Goal: Share content

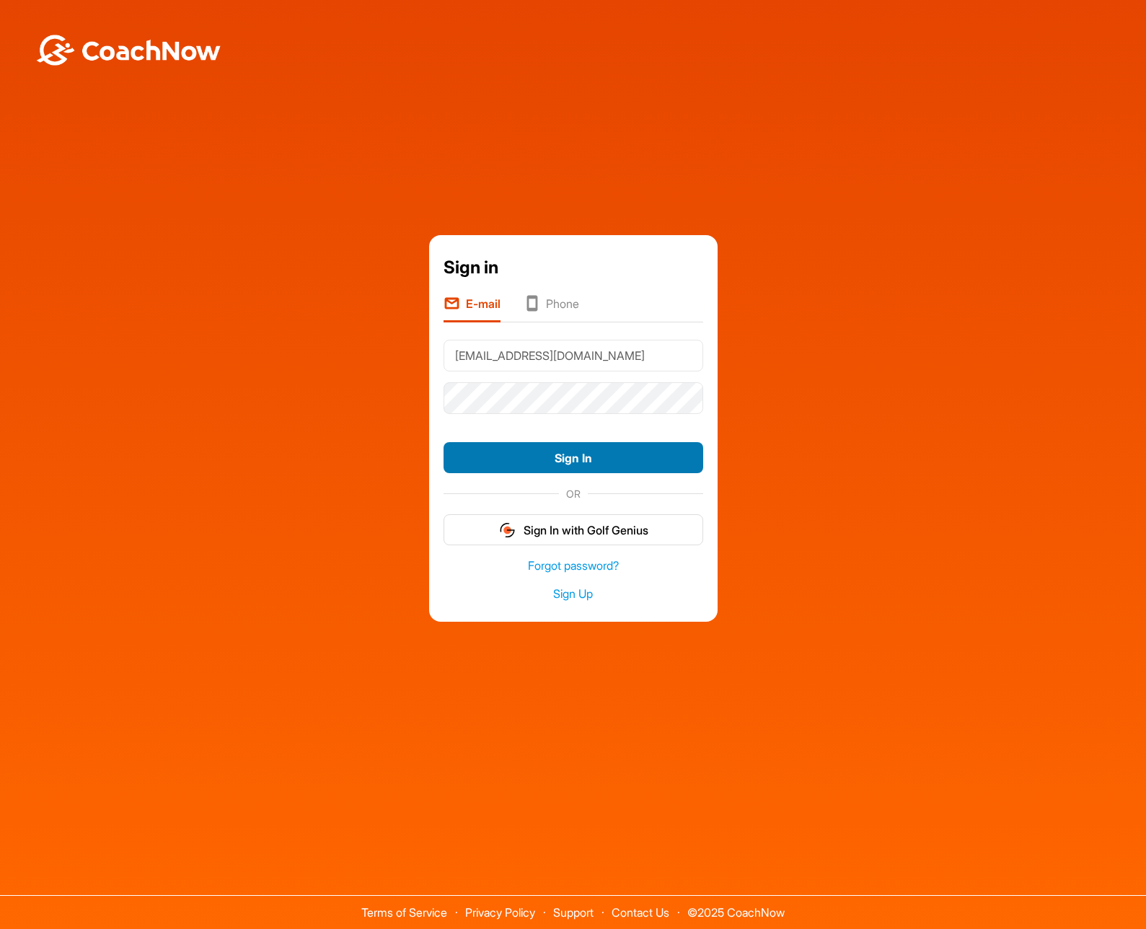
click at [594, 452] on button "Sign In" at bounding box center [574, 457] width 260 height 31
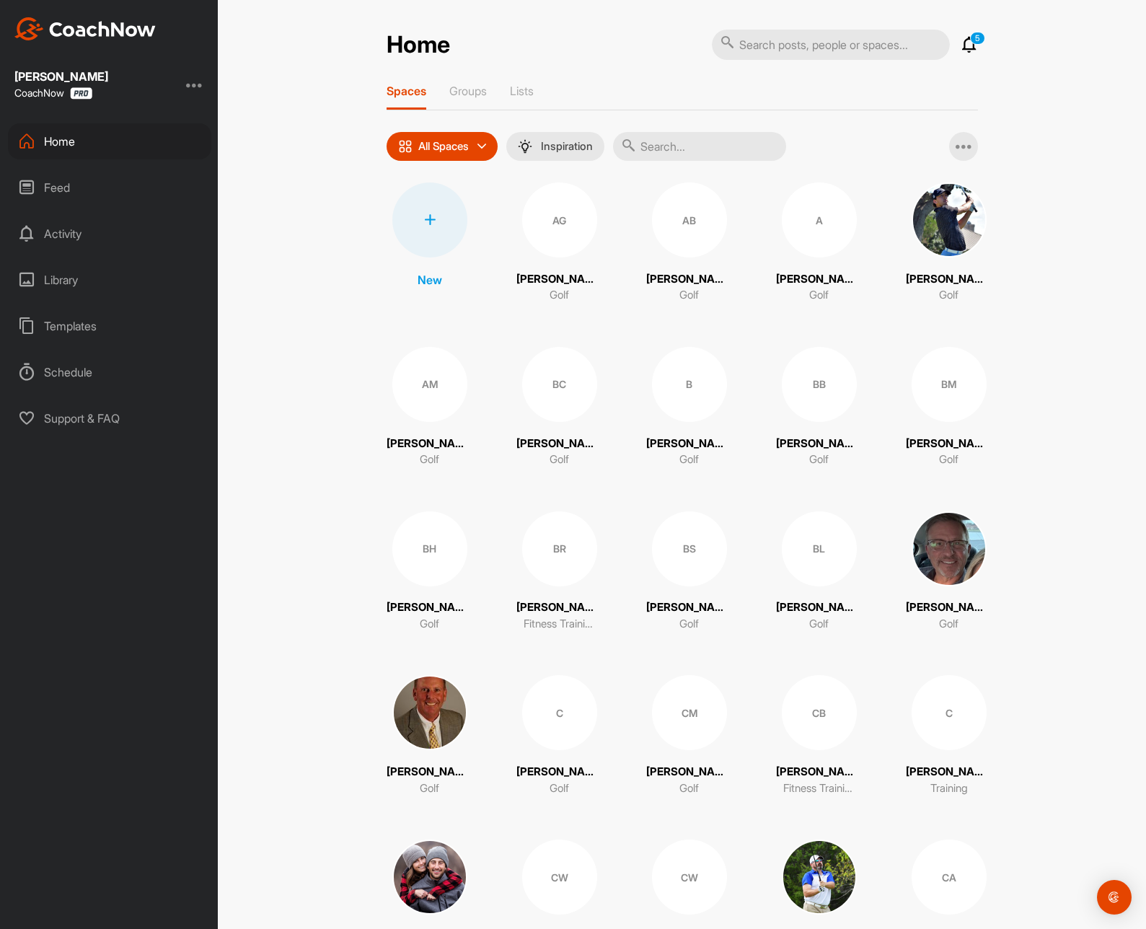
click at [58, 196] on div "Feed" at bounding box center [109, 187] width 203 height 36
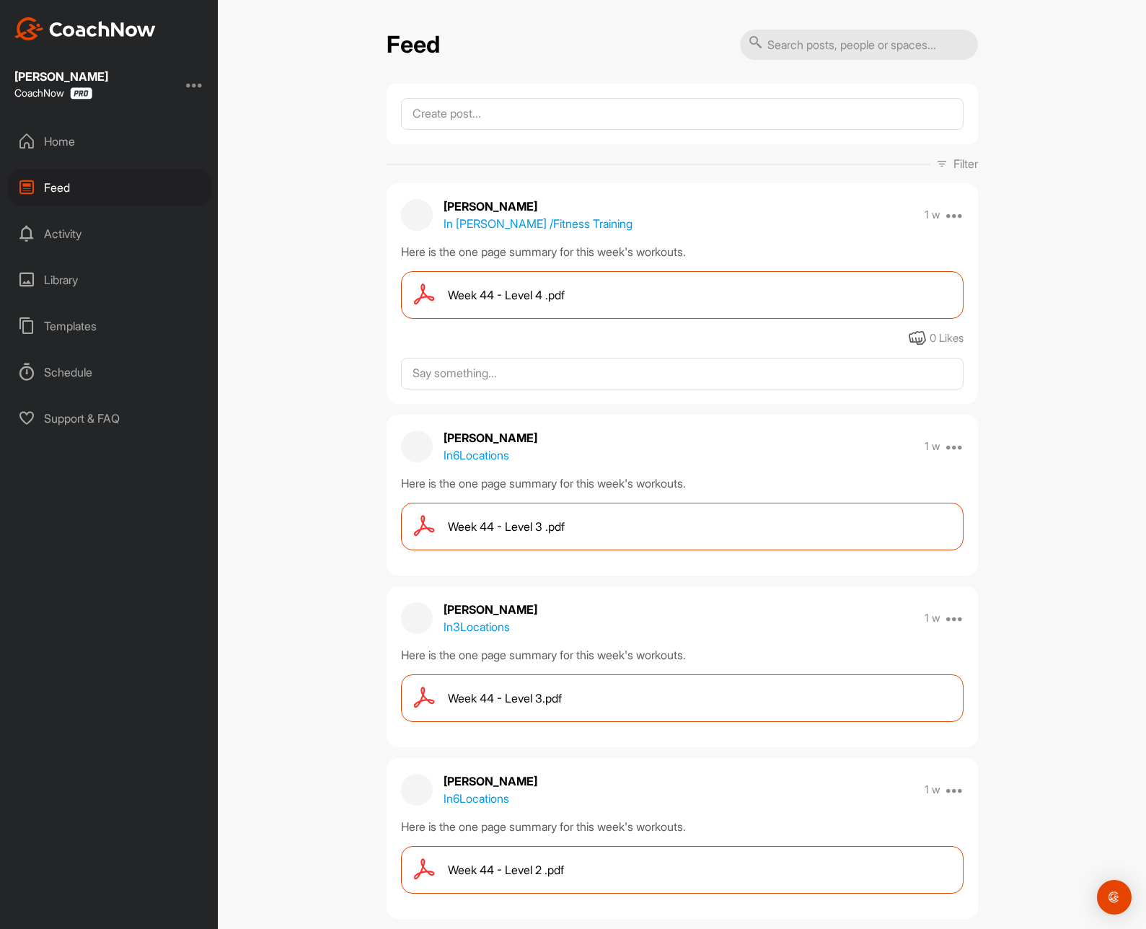
click at [65, 146] on div "Home" at bounding box center [109, 141] width 203 height 36
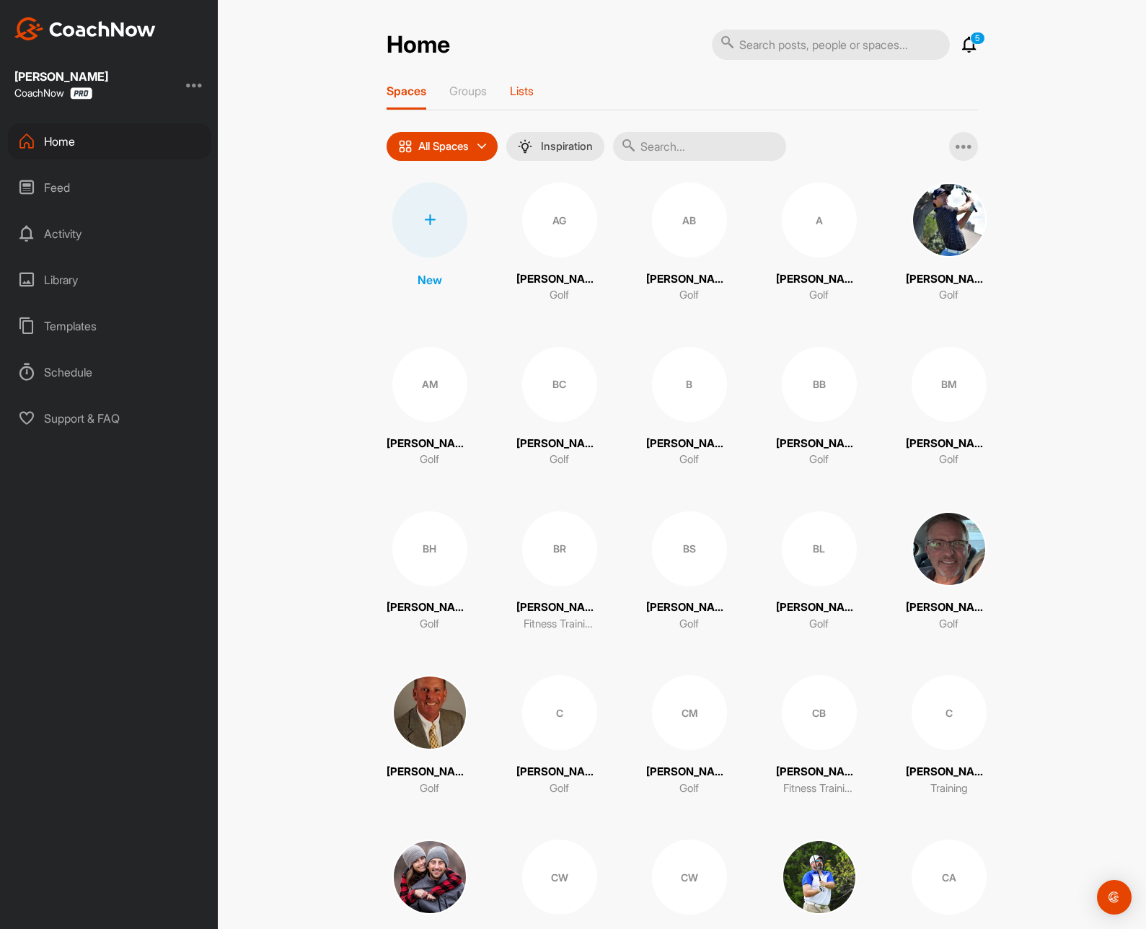
click at [530, 97] on p "Lists" at bounding box center [522, 91] width 24 height 14
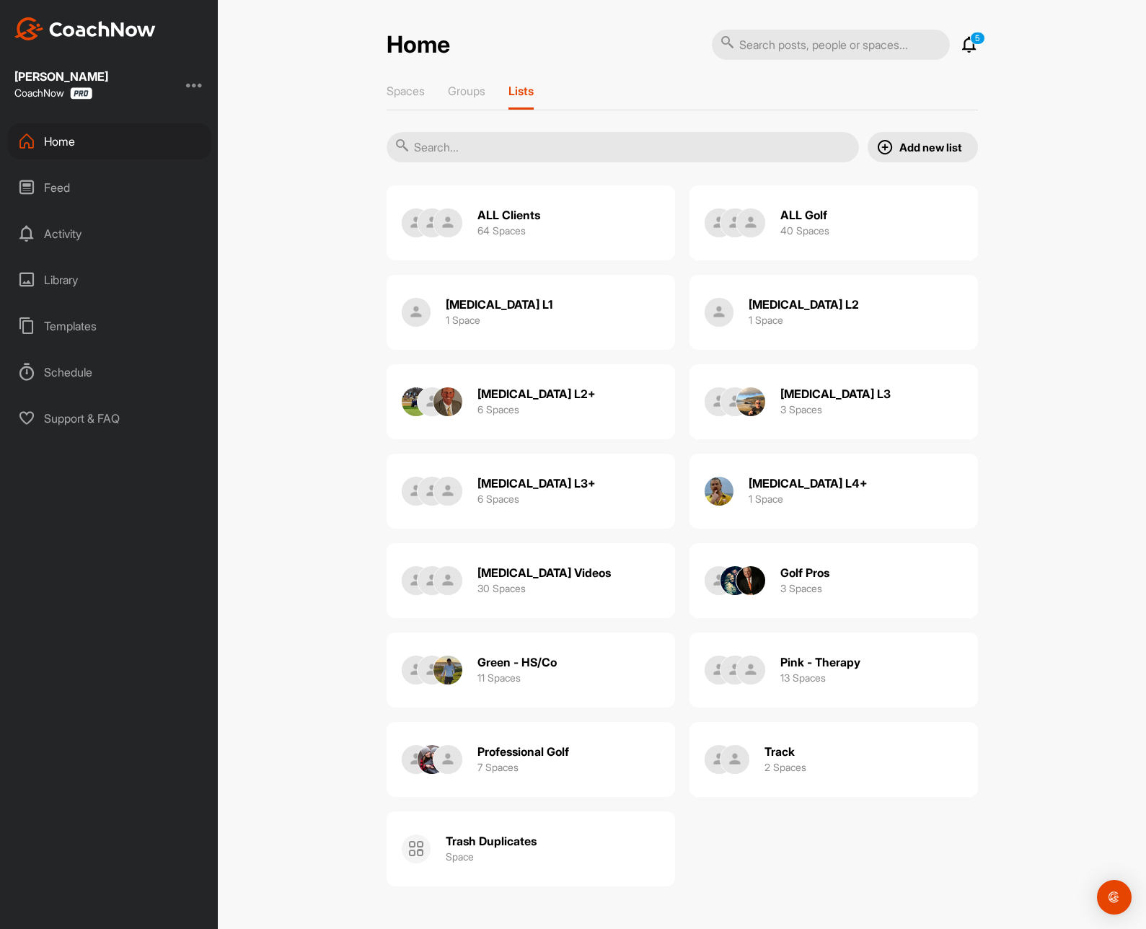
click at [484, 410] on h3 "6 Spaces" at bounding box center [498, 409] width 42 height 15
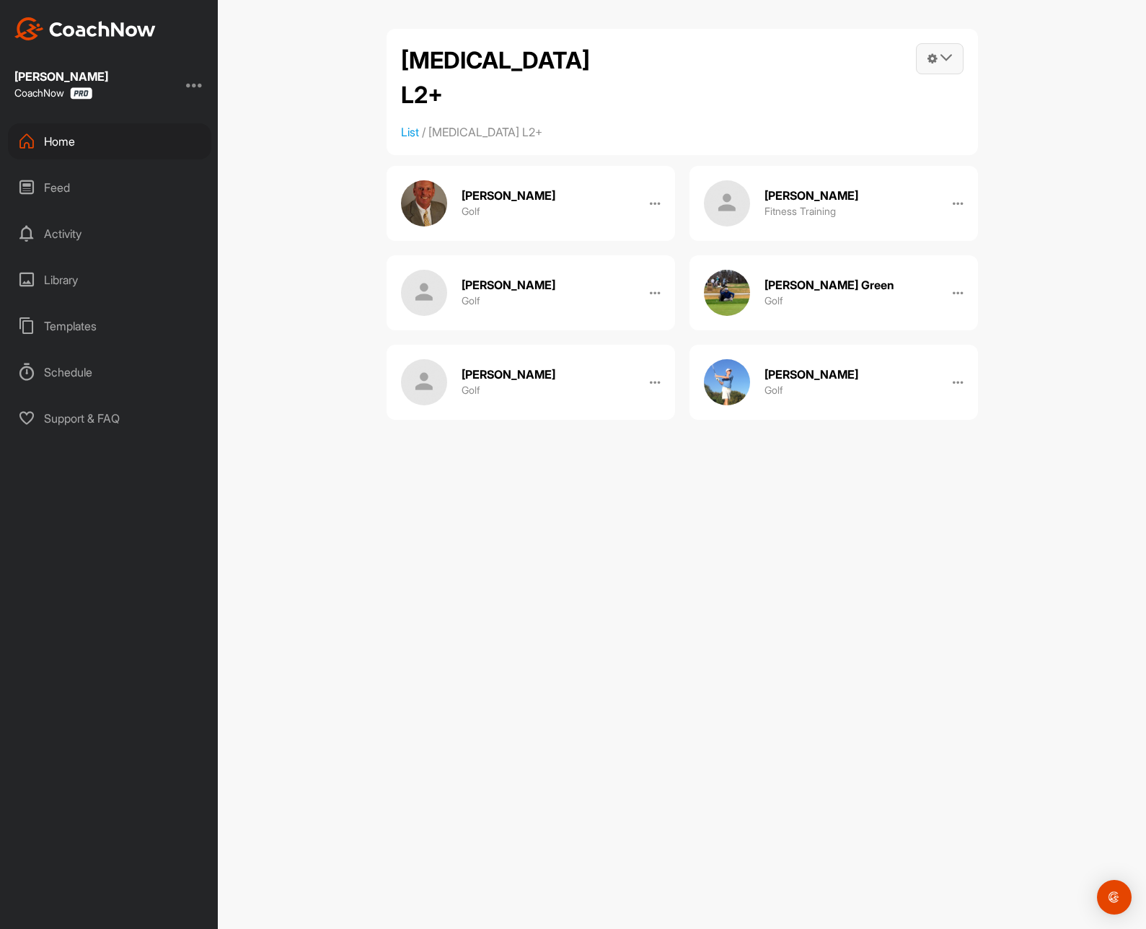
click at [938, 58] on span at bounding box center [940, 59] width 46 height 30
click at [811, 148] on link "Post into List" at bounding box center [866, 146] width 194 height 46
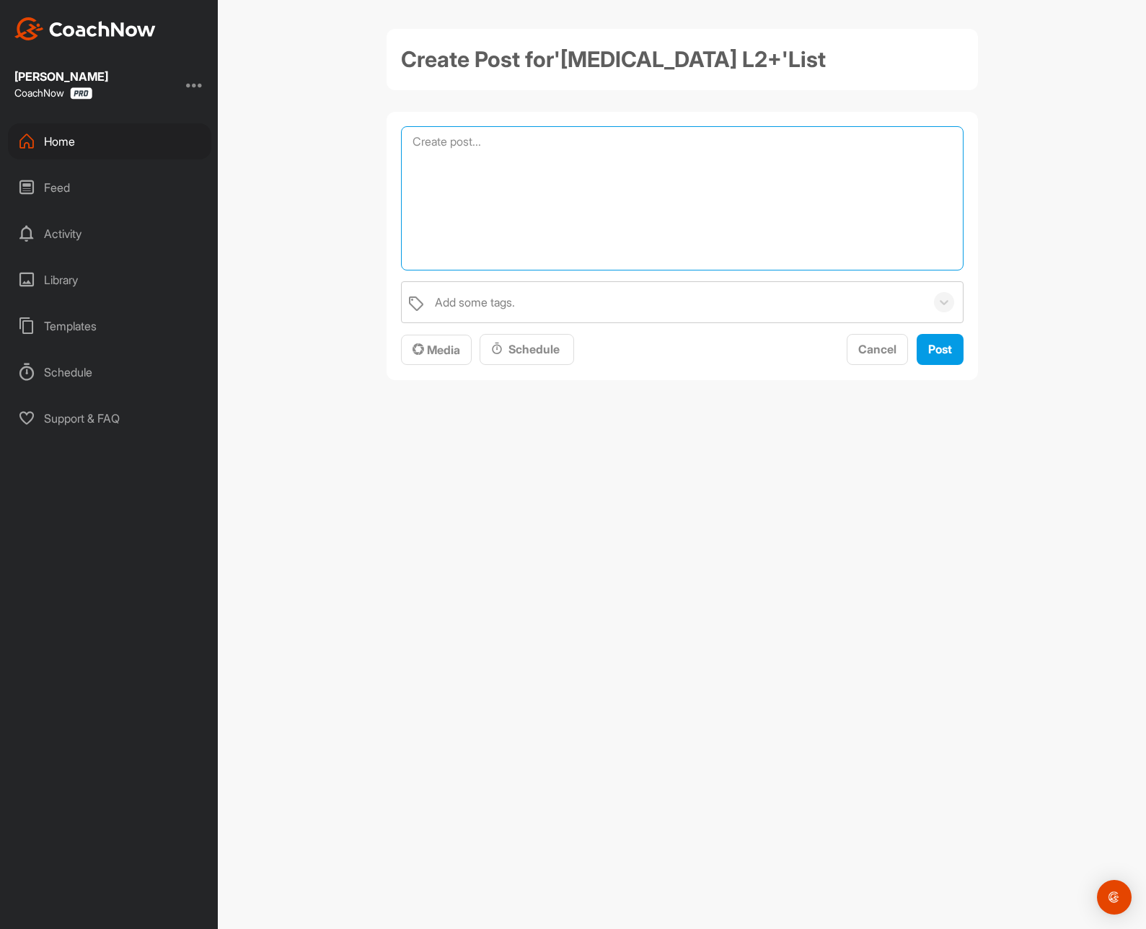
click at [781, 169] on textarea at bounding box center [682, 198] width 562 height 144
drag, startPoint x: 754, startPoint y: 151, endPoint x: 14, endPoint y: 62, distance: 745.2
click at [401, 126] on textarea "Here is the one page summary for this week's workouts." at bounding box center [682, 198] width 562 height 144
type textarea "Here is the one page summary for this week's workouts."
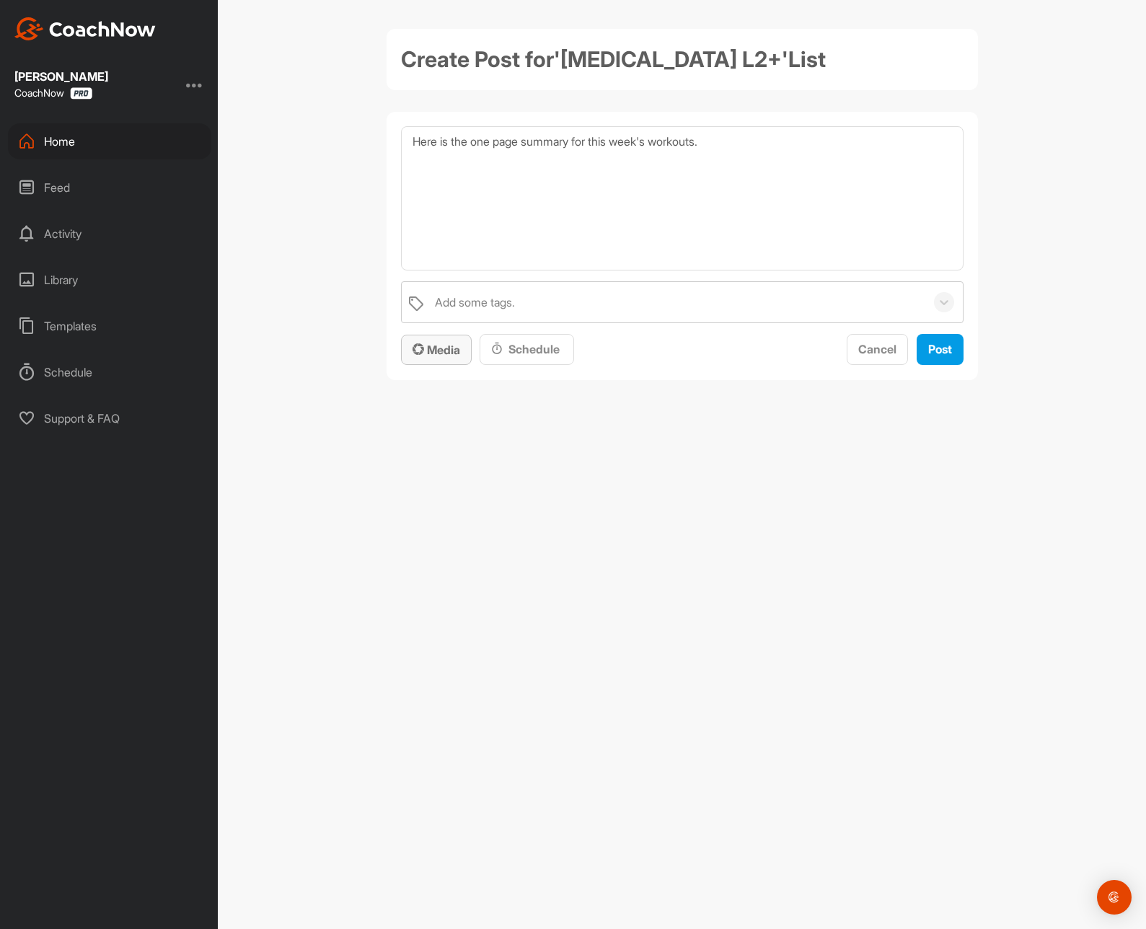
click at [420, 350] on icon "button" at bounding box center [418, 349] width 12 height 12
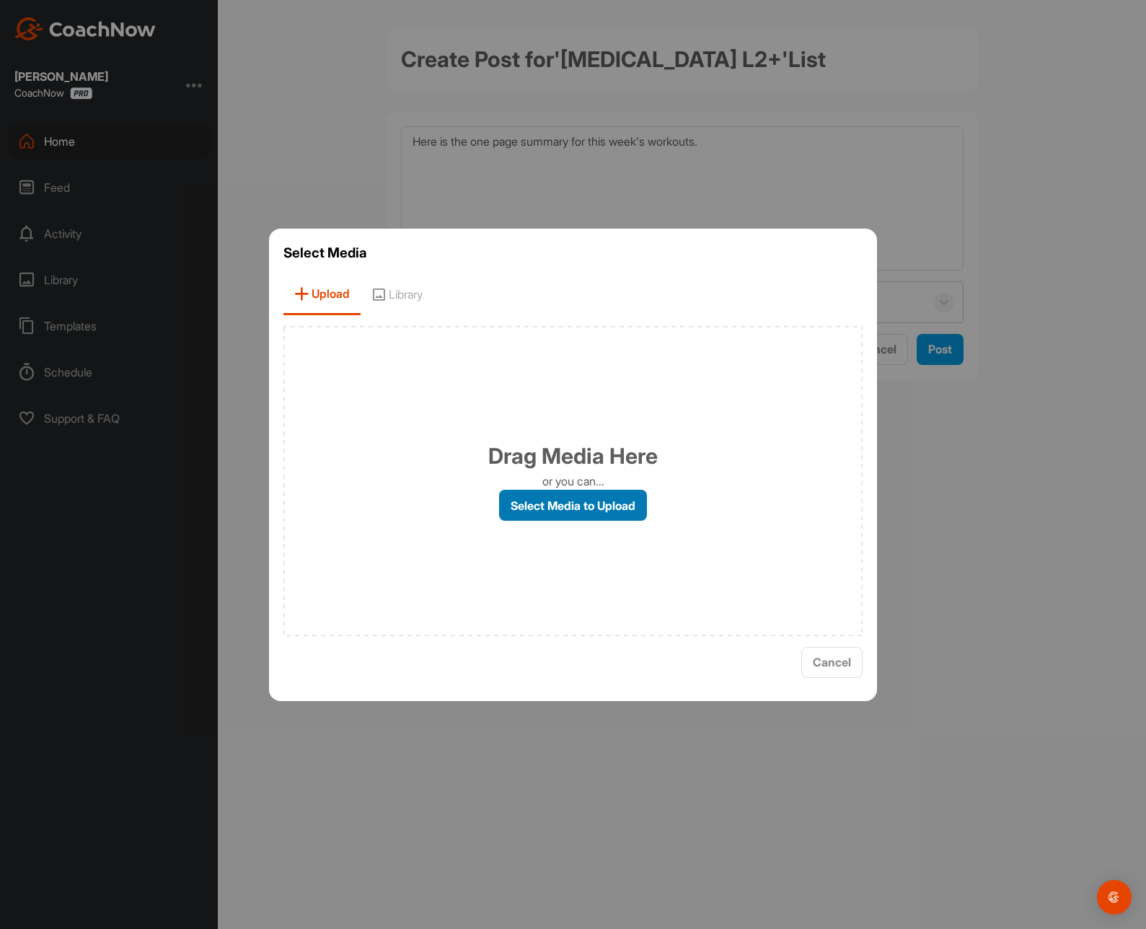
click at [570, 514] on label "Select Media to Upload" at bounding box center [573, 505] width 148 height 31
click at [0, 0] on input "Select Media to Upload" at bounding box center [0, 0] width 0 height 0
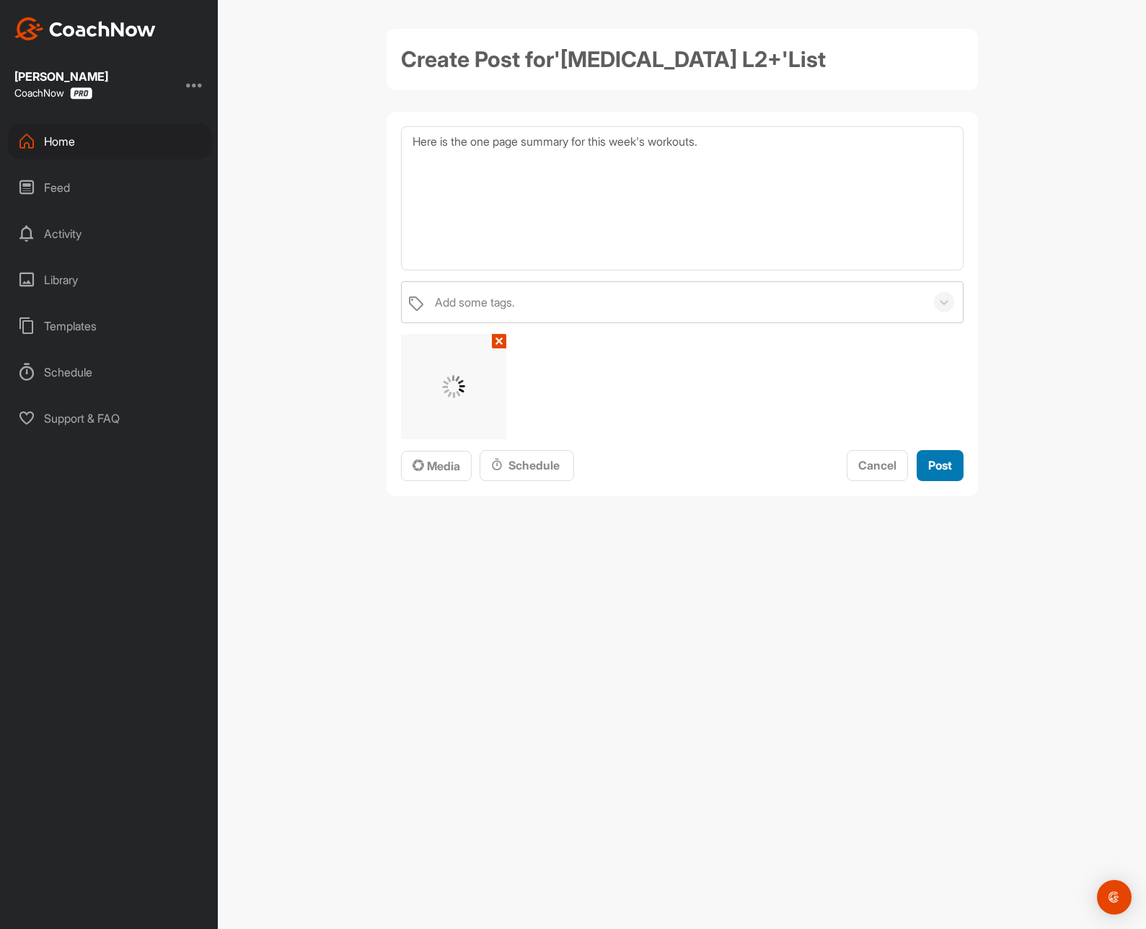
click at [948, 473] on div "Post" at bounding box center [940, 464] width 24 height 17
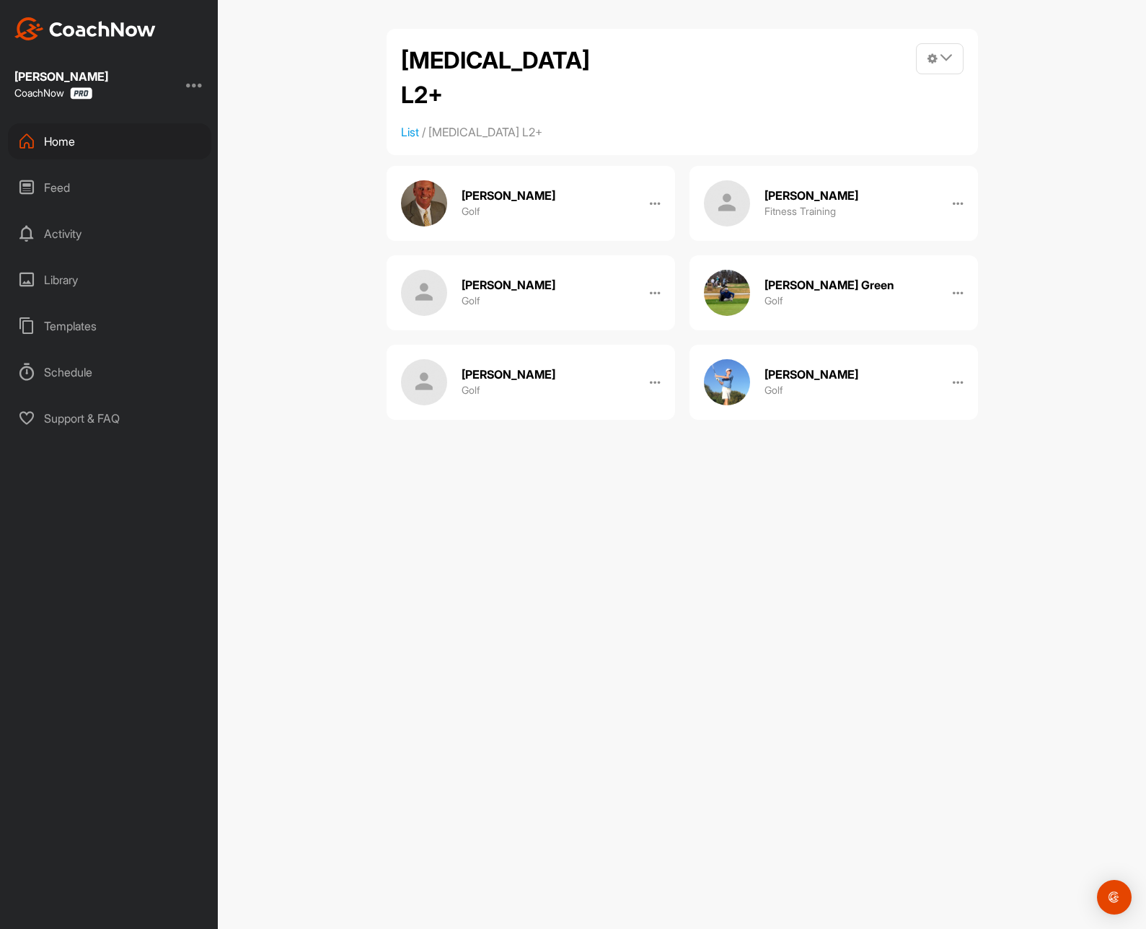
click at [43, 138] on div "Home" at bounding box center [109, 141] width 203 height 36
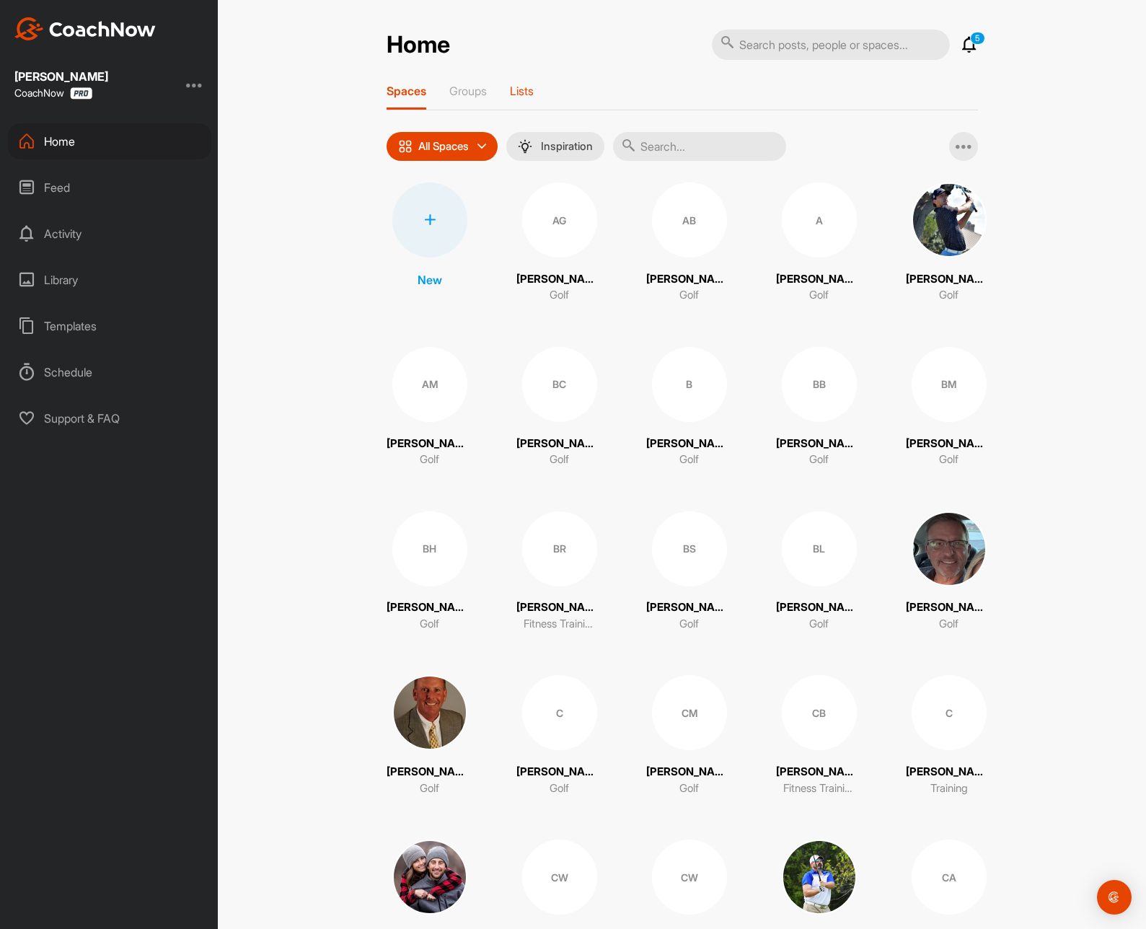
click at [513, 98] on div "Lists" at bounding box center [522, 97] width 24 height 26
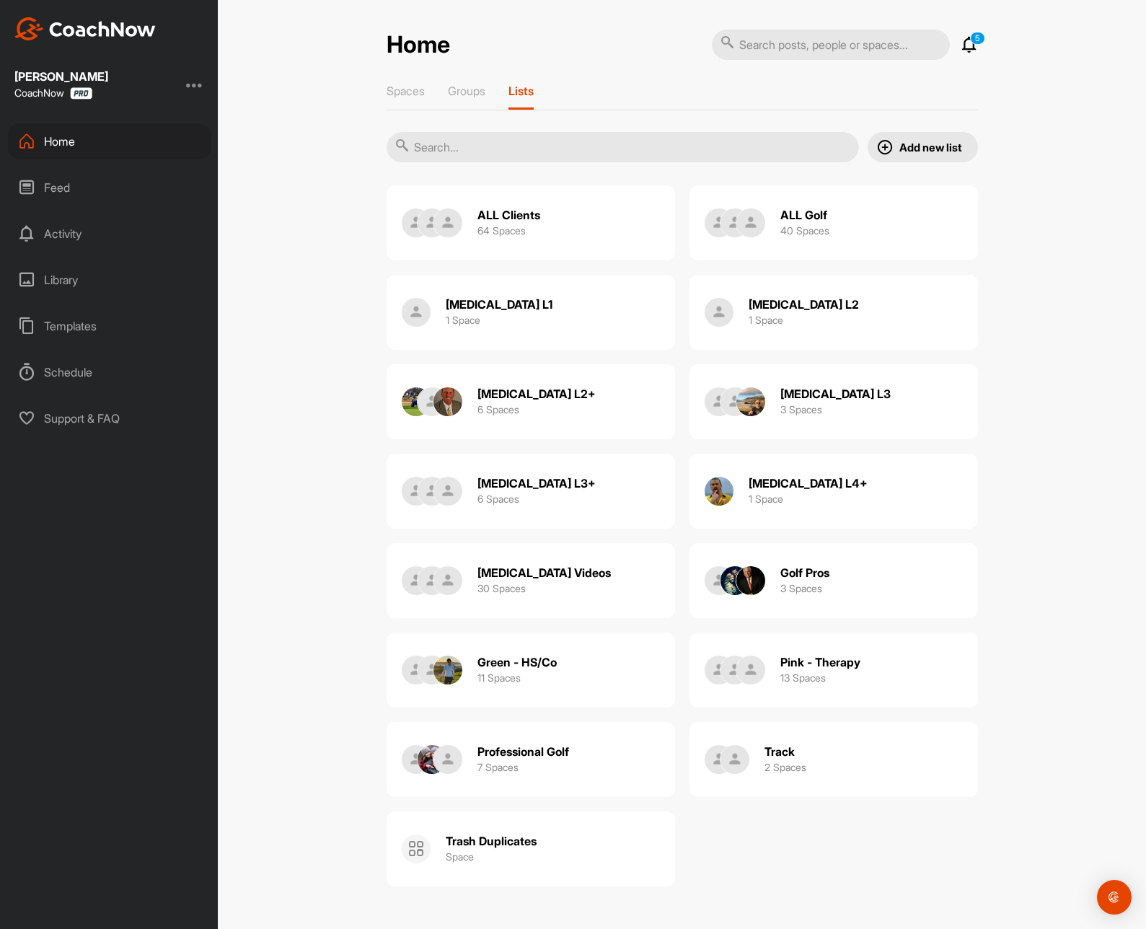
click at [876, 387] on div "[MEDICAL_DATA] L3 3 Spaces" at bounding box center [833, 401] width 288 height 75
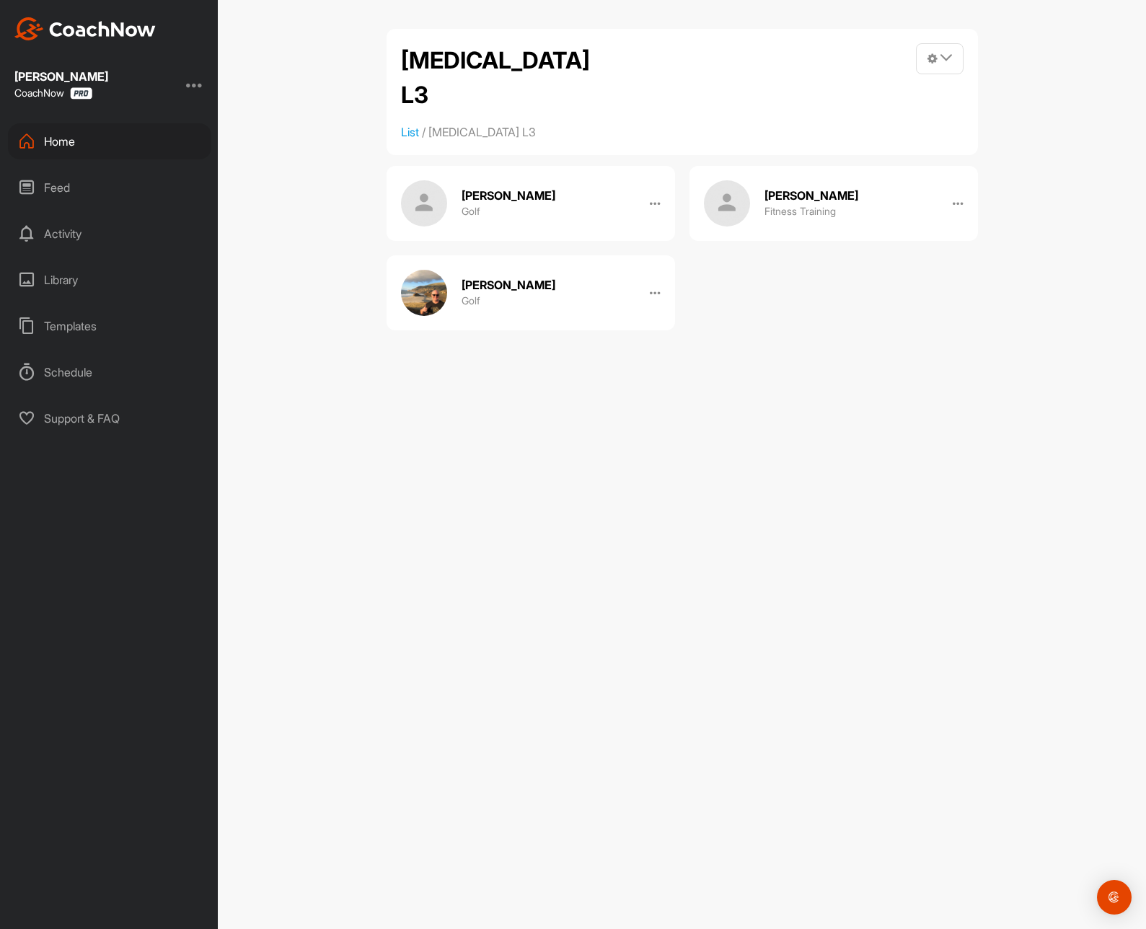
drag, startPoint x: 948, startPoint y: 65, endPoint x: 837, endPoint y: 187, distance: 165.4
click at [948, 66] on span at bounding box center [940, 59] width 46 height 30
click at [837, 154] on link "Post into List" at bounding box center [866, 146] width 194 height 46
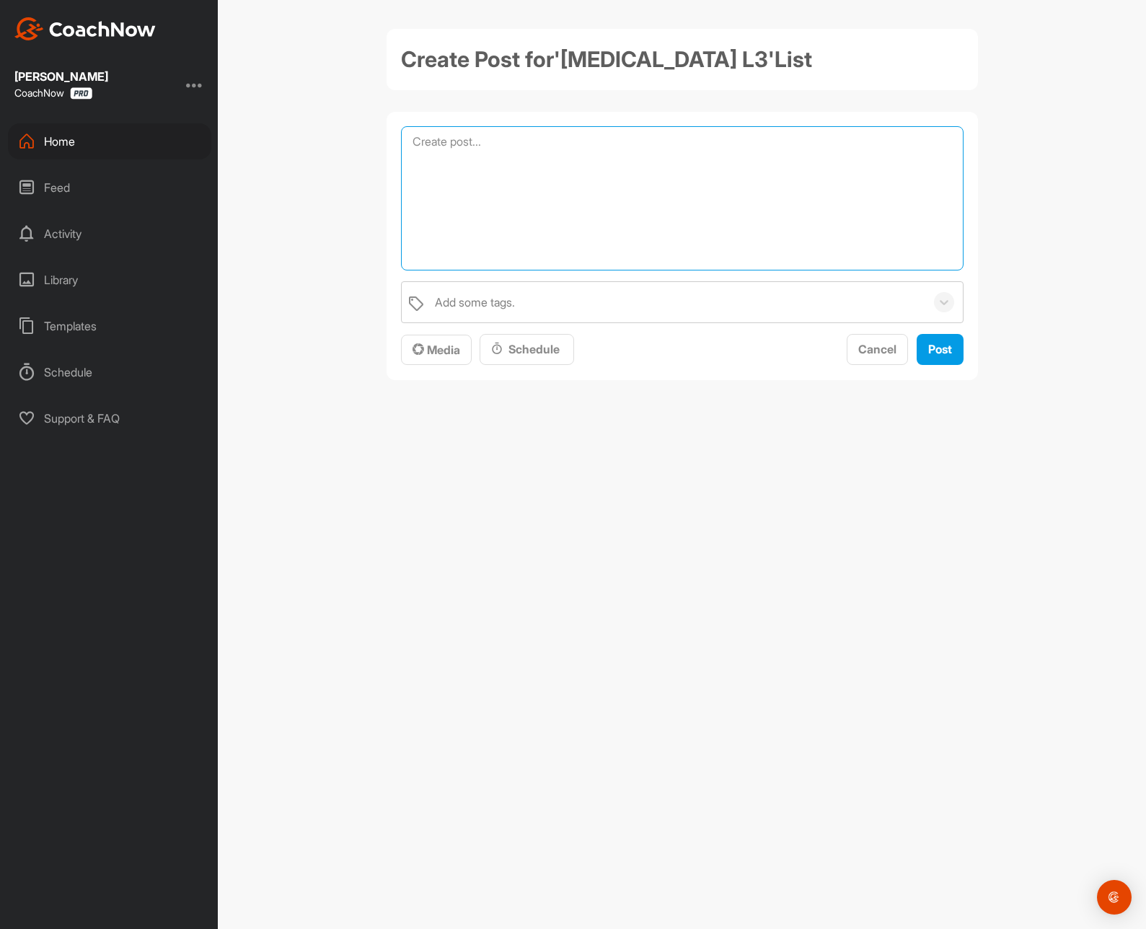
drag, startPoint x: 837, startPoint y: 154, endPoint x: 774, endPoint y: 176, distance: 67.0
click at [775, 177] on textarea at bounding box center [682, 198] width 562 height 144
drag, startPoint x: 829, startPoint y: 171, endPoint x: 291, endPoint y: 146, distance: 539.3
click at [401, 146] on textarea "Here is the one page summary for this week's workouts." at bounding box center [682, 198] width 562 height 144
type textarea "Here is the one page summary for this week's workouts."
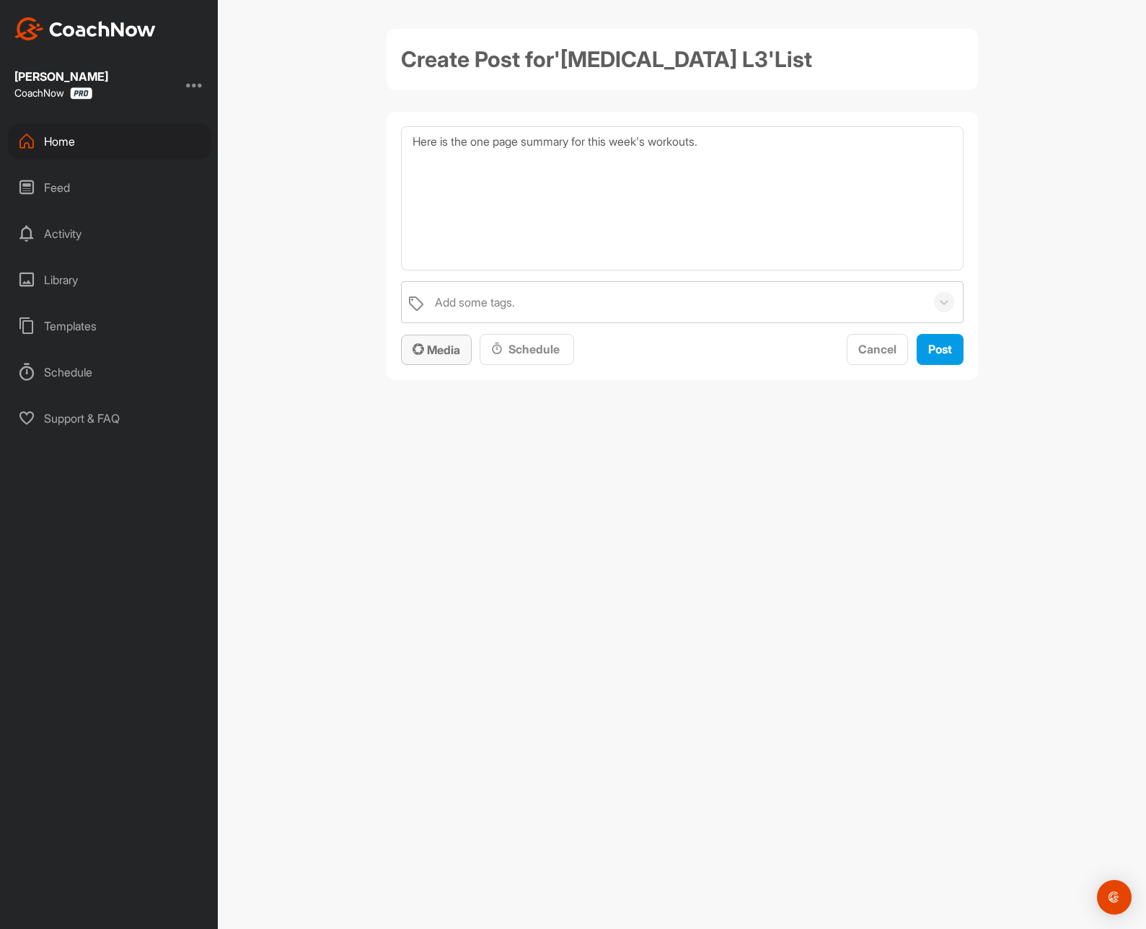
click at [428, 344] on span "Media" at bounding box center [436, 350] width 48 height 14
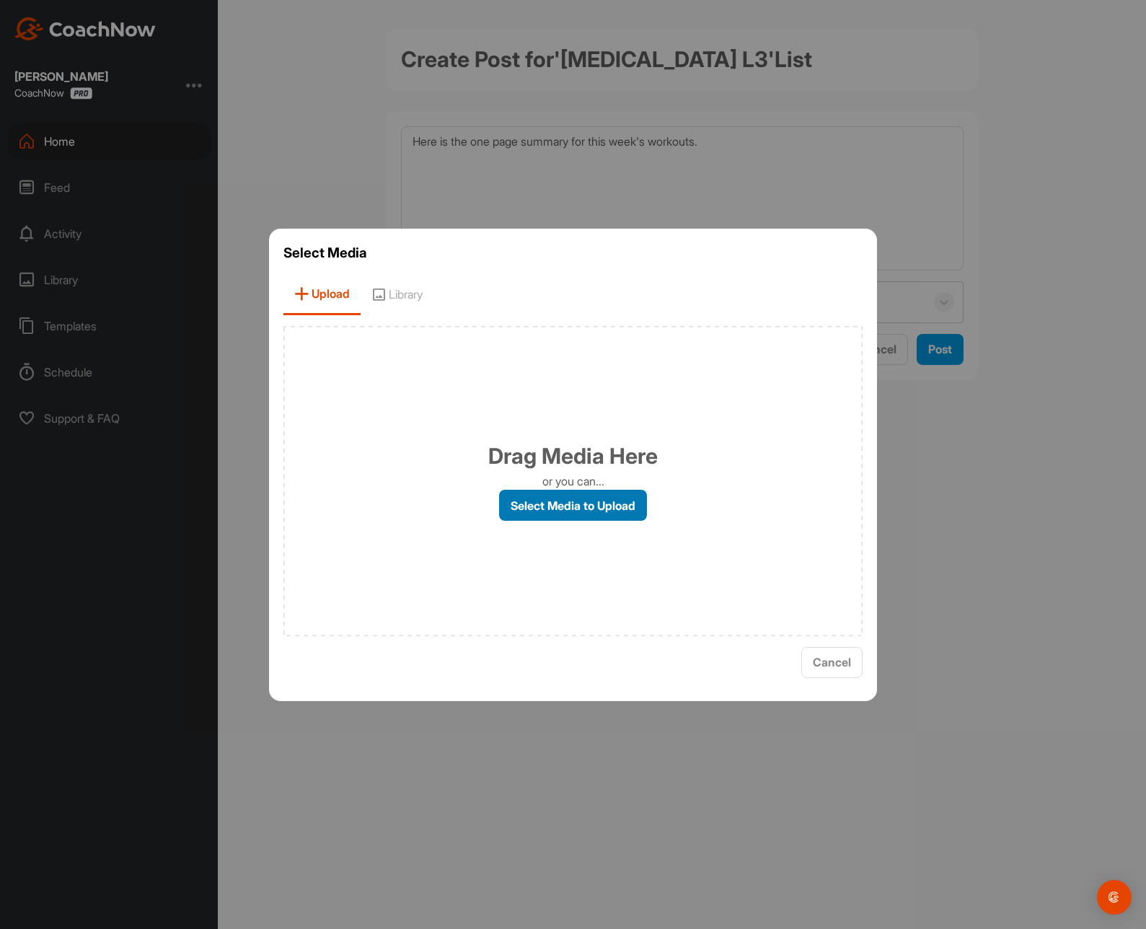
click at [620, 507] on label "Select Media to Upload" at bounding box center [573, 505] width 148 height 31
click at [0, 0] on input "Select Media to Upload" at bounding box center [0, 0] width 0 height 0
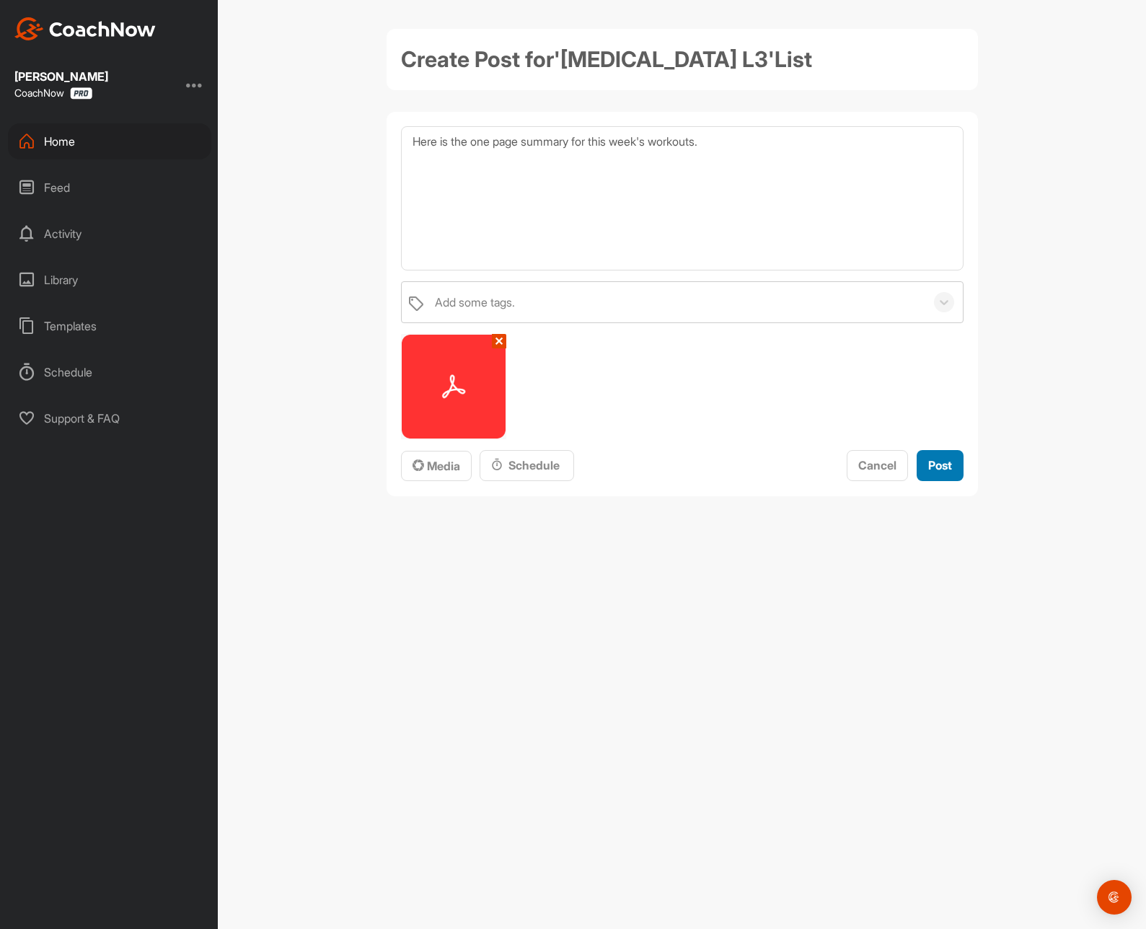
click at [953, 465] on button "Post" at bounding box center [940, 465] width 47 height 31
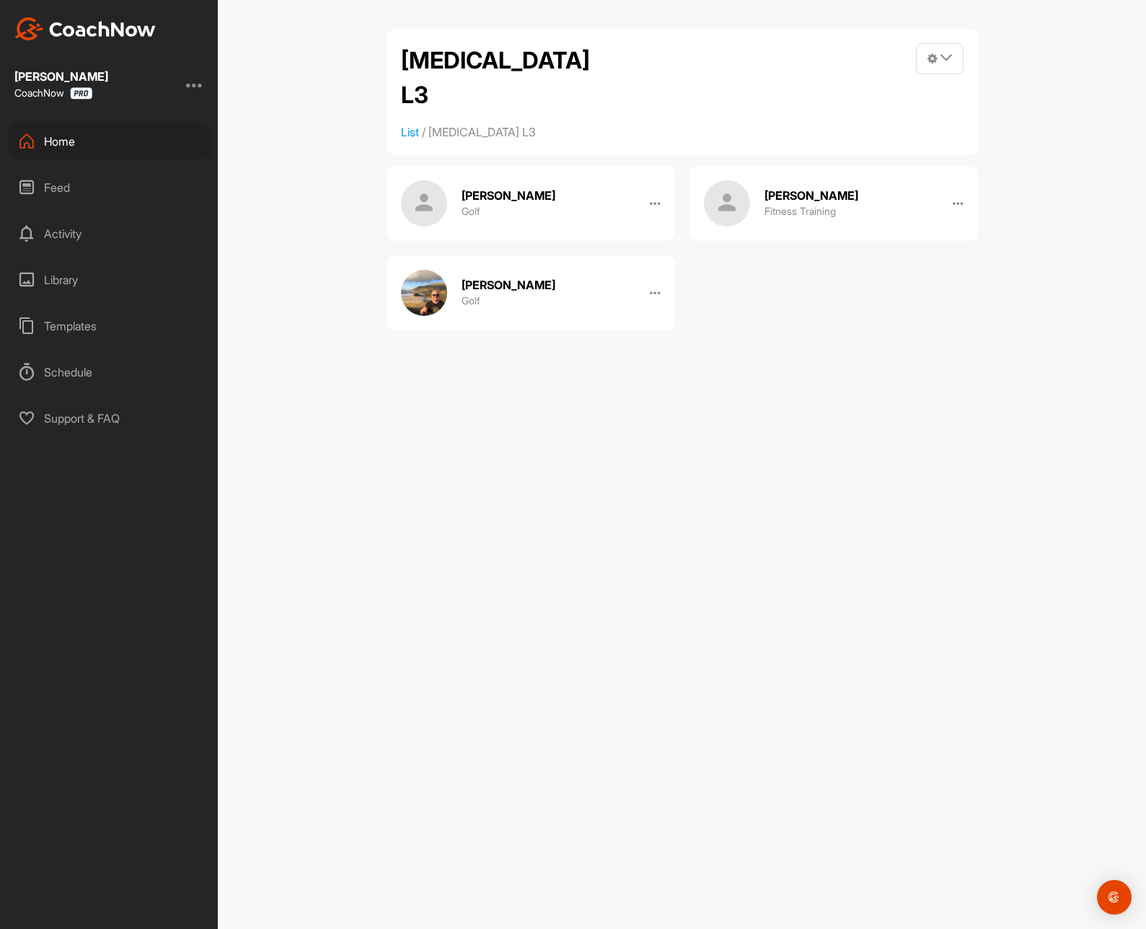
click at [77, 147] on div "Home" at bounding box center [109, 141] width 203 height 36
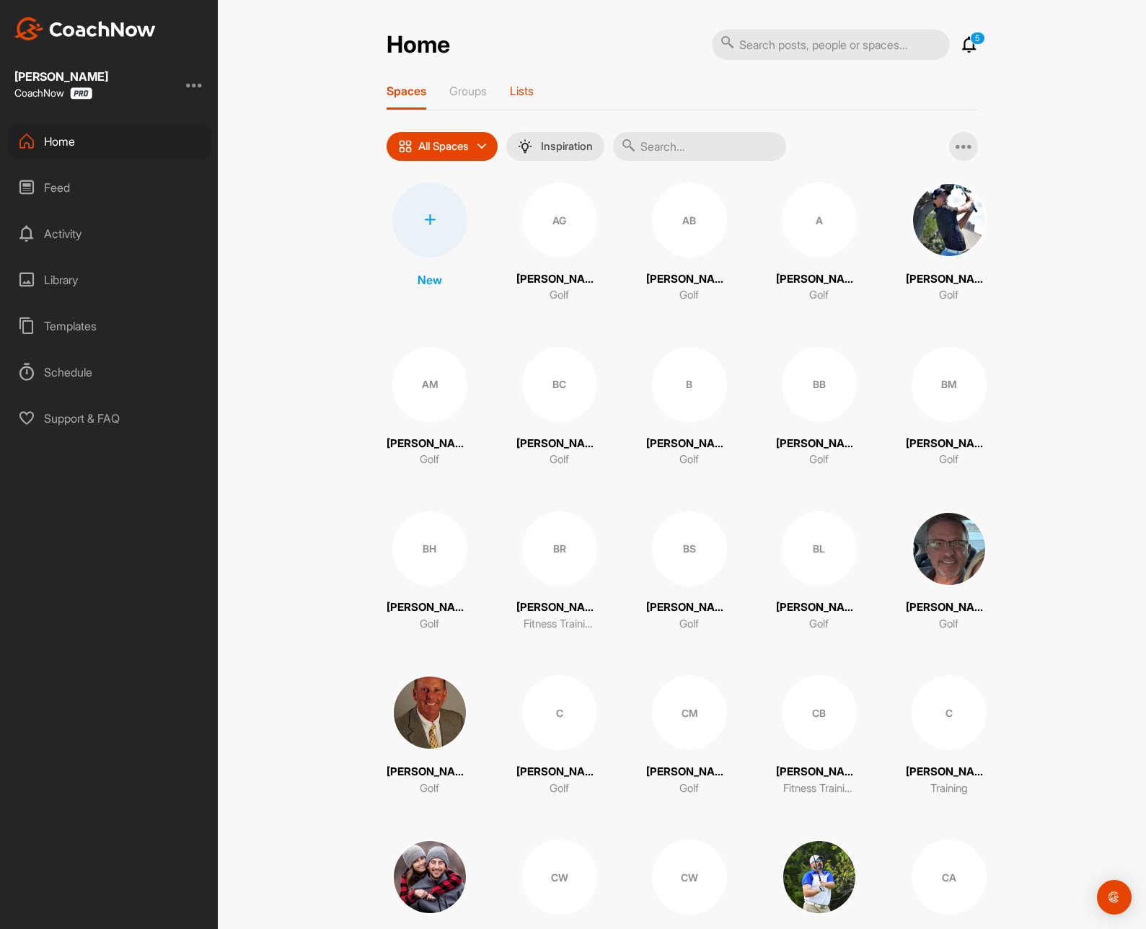
click at [530, 87] on p "Lists" at bounding box center [522, 91] width 24 height 14
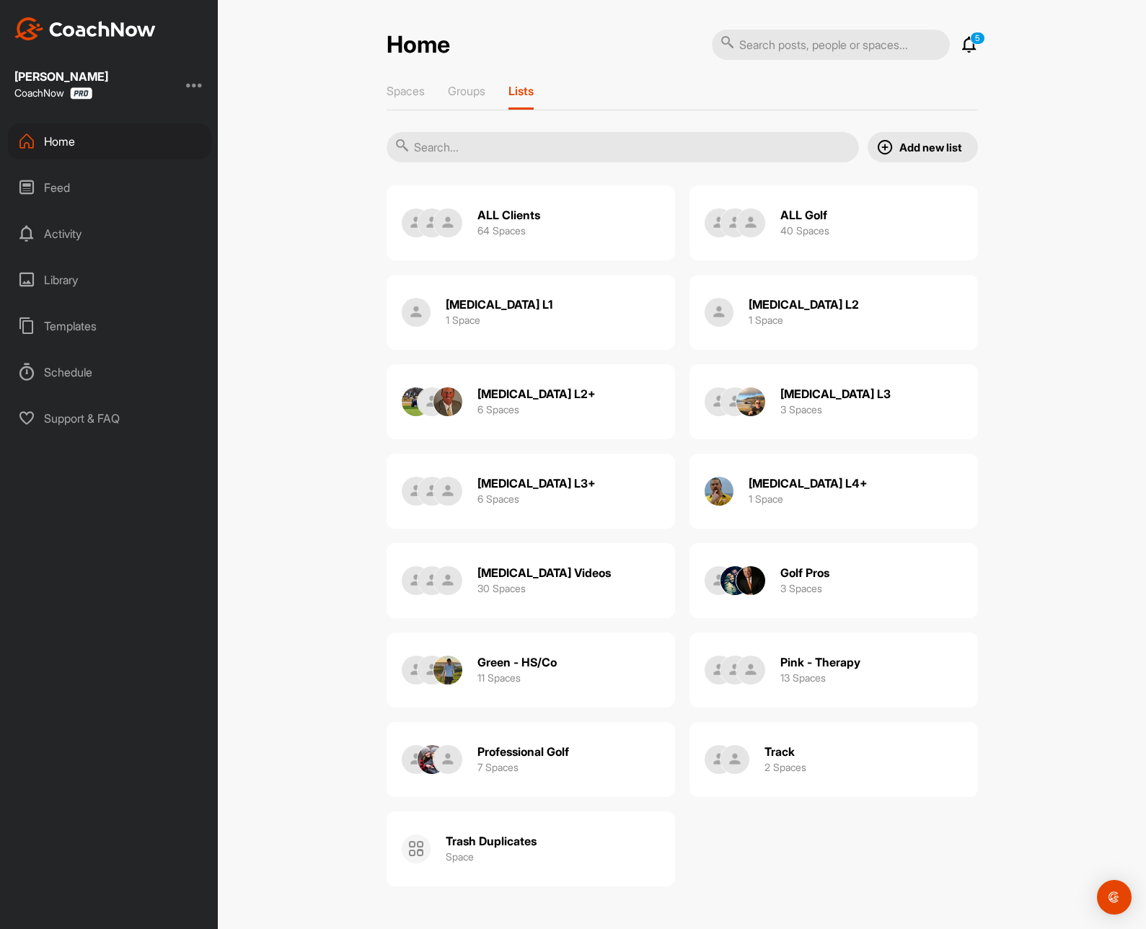
click at [580, 476] on div "[MEDICAL_DATA] L3+ 6 Spaces" at bounding box center [531, 491] width 288 height 75
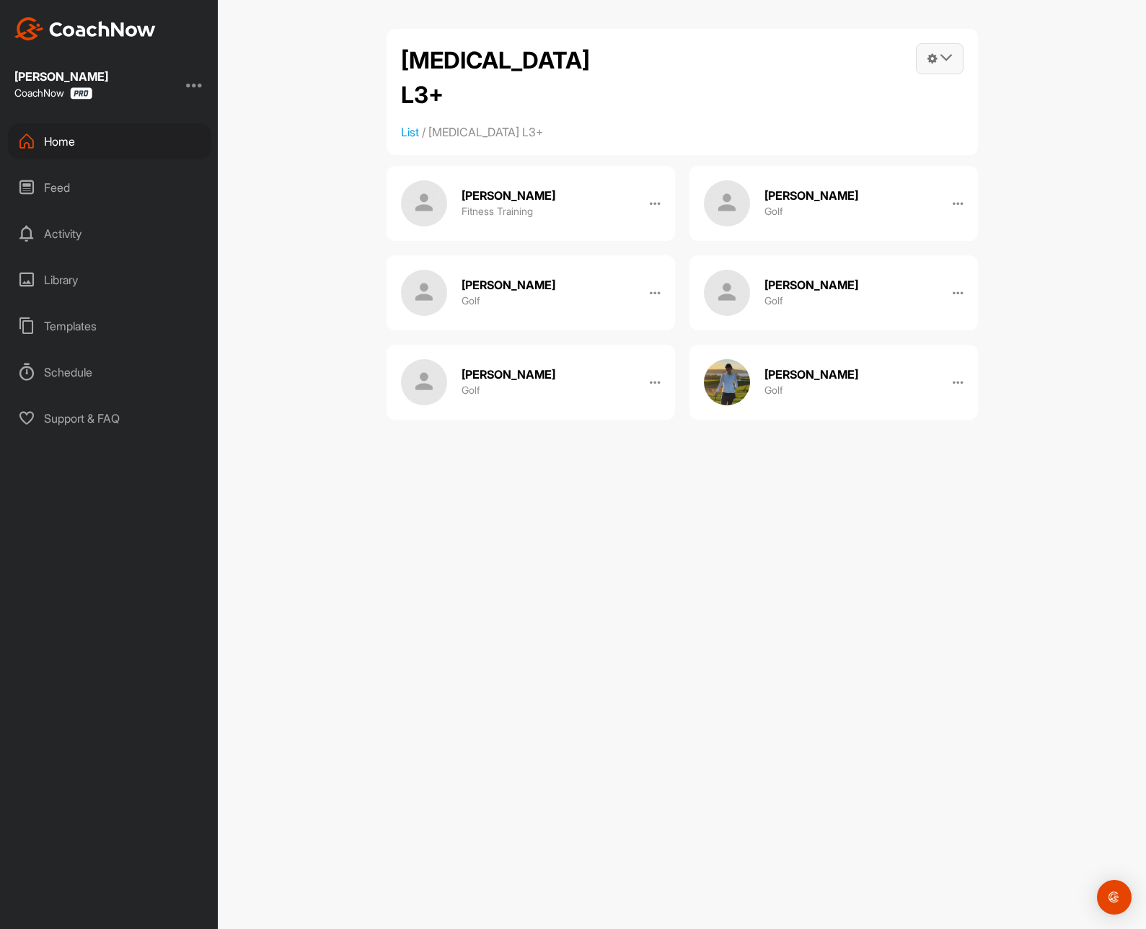
click at [937, 48] on span at bounding box center [940, 59] width 46 height 30
click at [851, 141] on link "Post into List" at bounding box center [866, 146] width 194 height 46
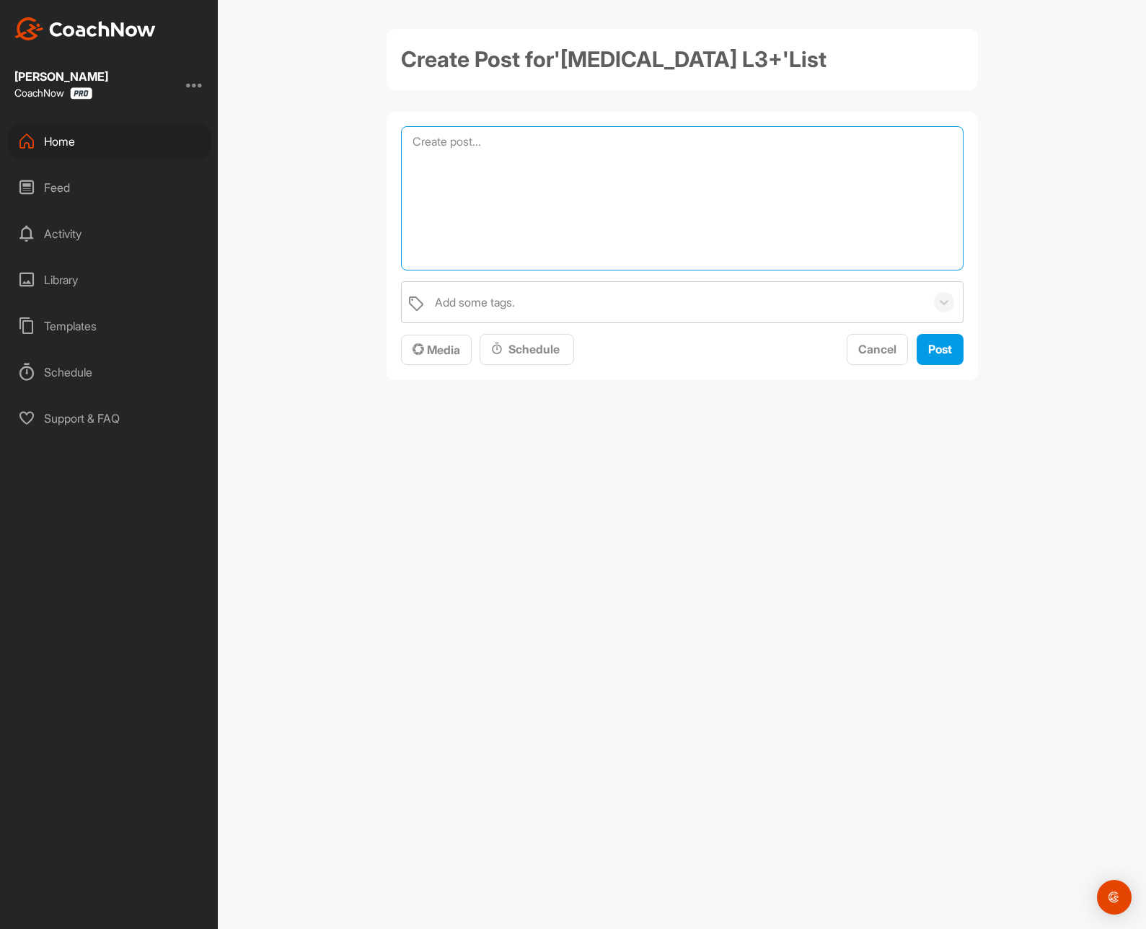
click at [738, 180] on textarea at bounding box center [682, 198] width 562 height 144
drag, startPoint x: 863, startPoint y: 154, endPoint x: 252, endPoint y: 143, distance: 610.9
click at [401, 143] on textarea "Here is the one page summary for this week's workouts." at bounding box center [682, 198] width 562 height 144
type textarea "Here is the one page summary for this week's workouts."
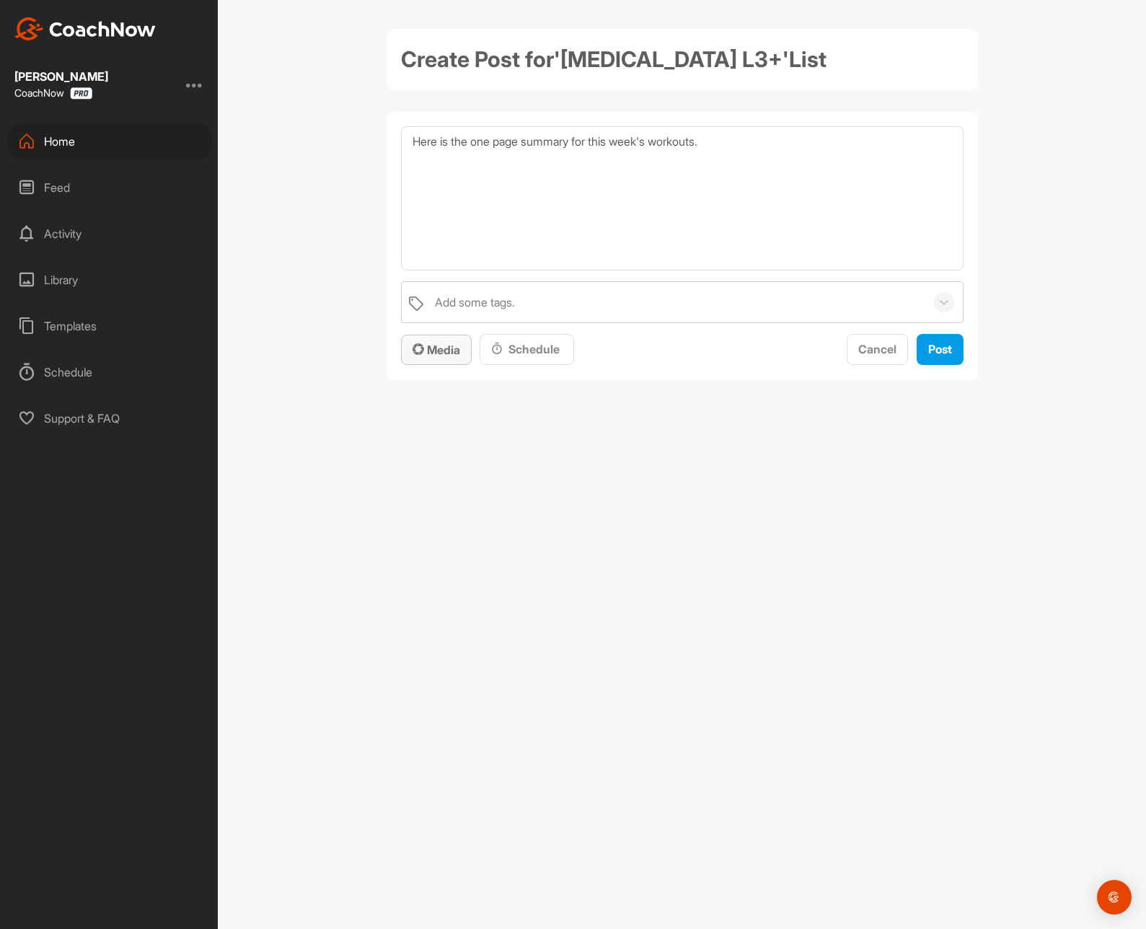
click at [431, 354] on span "Media" at bounding box center [436, 350] width 48 height 14
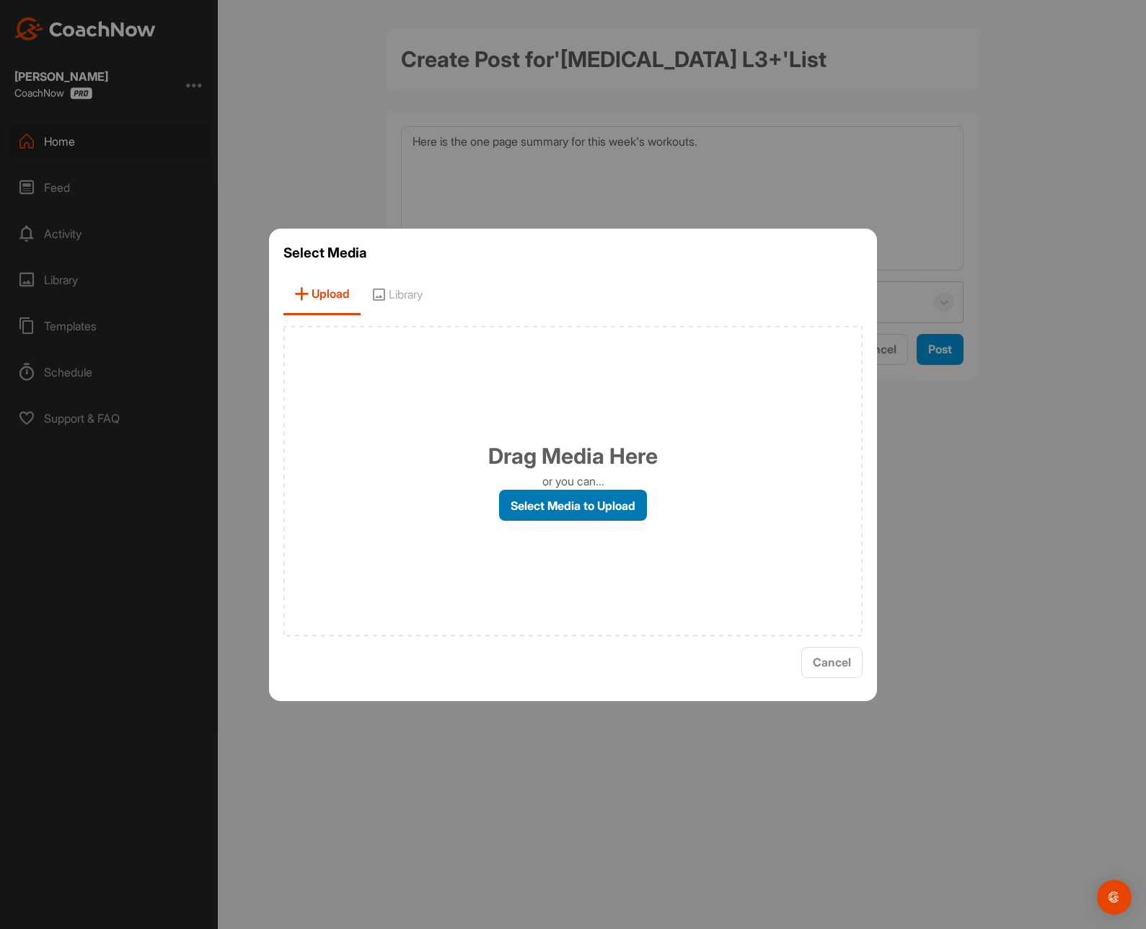
click at [590, 506] on label "Select Media to Upload" at bounding box center [573, 505] width 148 height 31
click at [0, 0] on input "Select Media to Upload" at bounding box center [0, 0] width 0 height 0
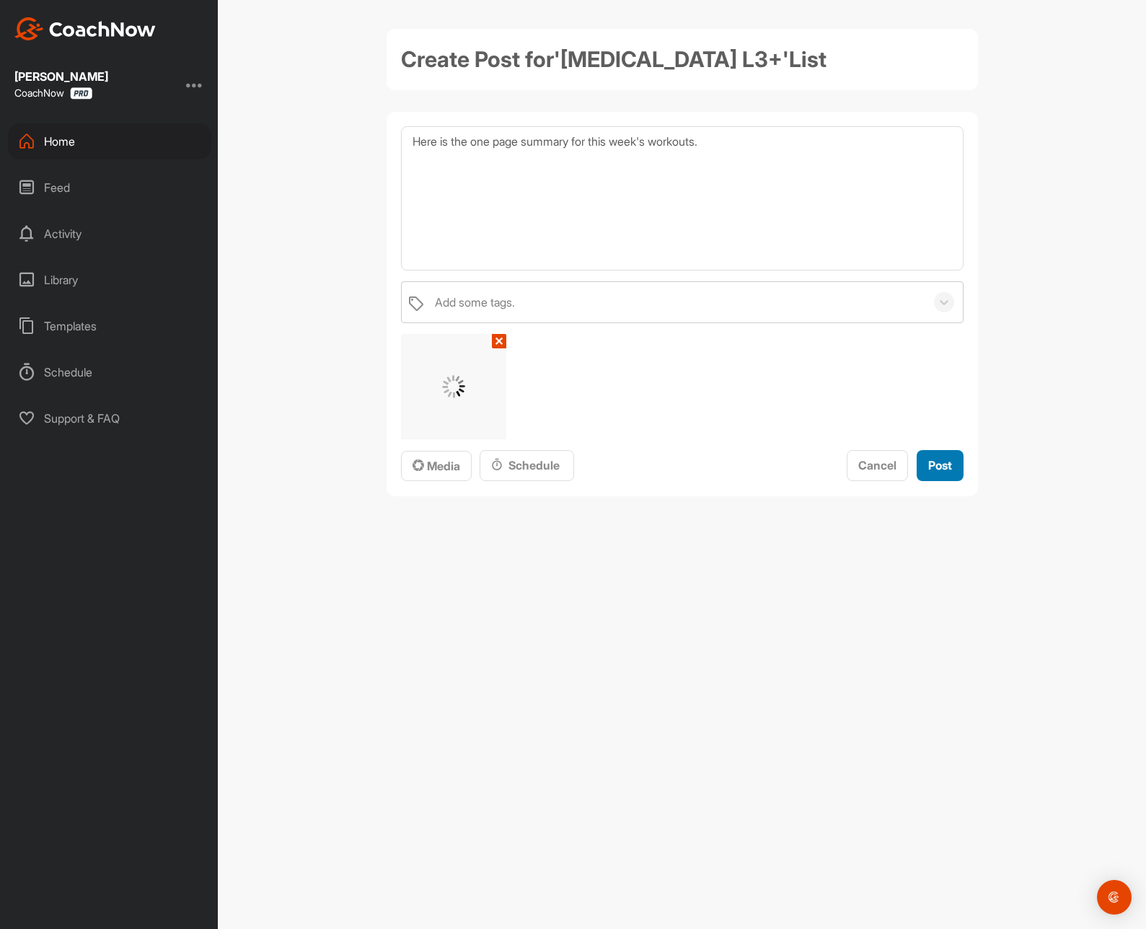
click at [922, 462] on button "Post" at bounding box center [940, 465] width 47 height 31
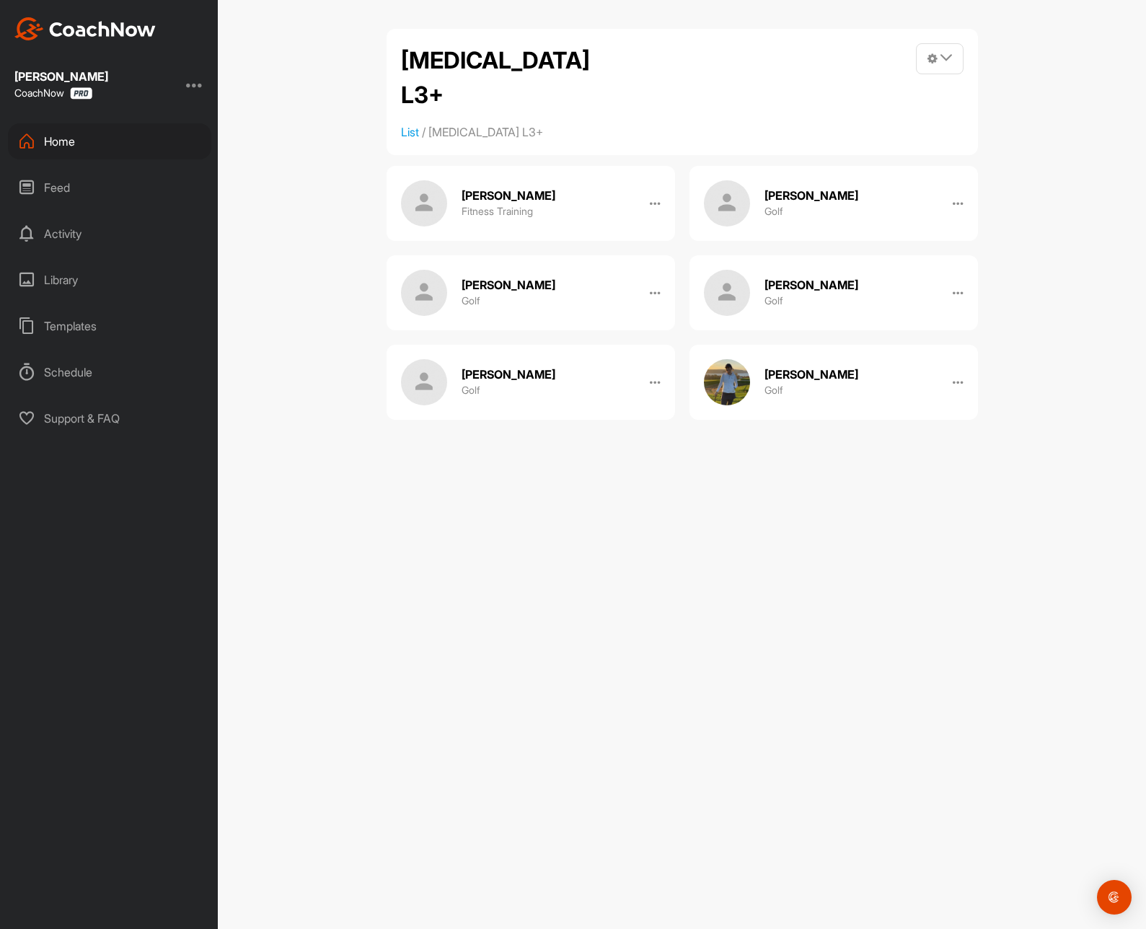
click at [74, 200] on div "Feed" at bounding box center [109, 187] width 203 height 36
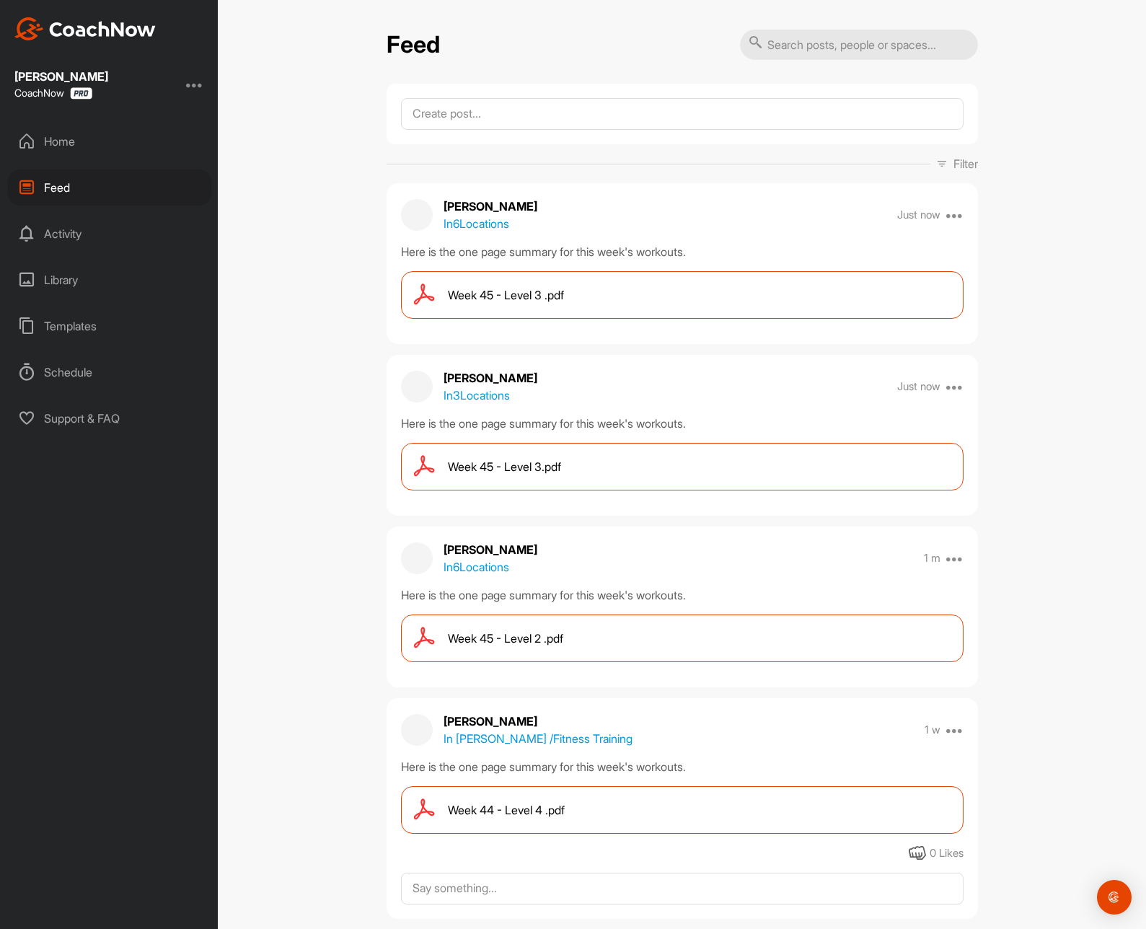
click at [61, 193] on div "Feed" at bounding box center [109, 187] width 203 height 36
click at [50, 138] on div "Home" at bounding box center [109, 141] width 203 height 36
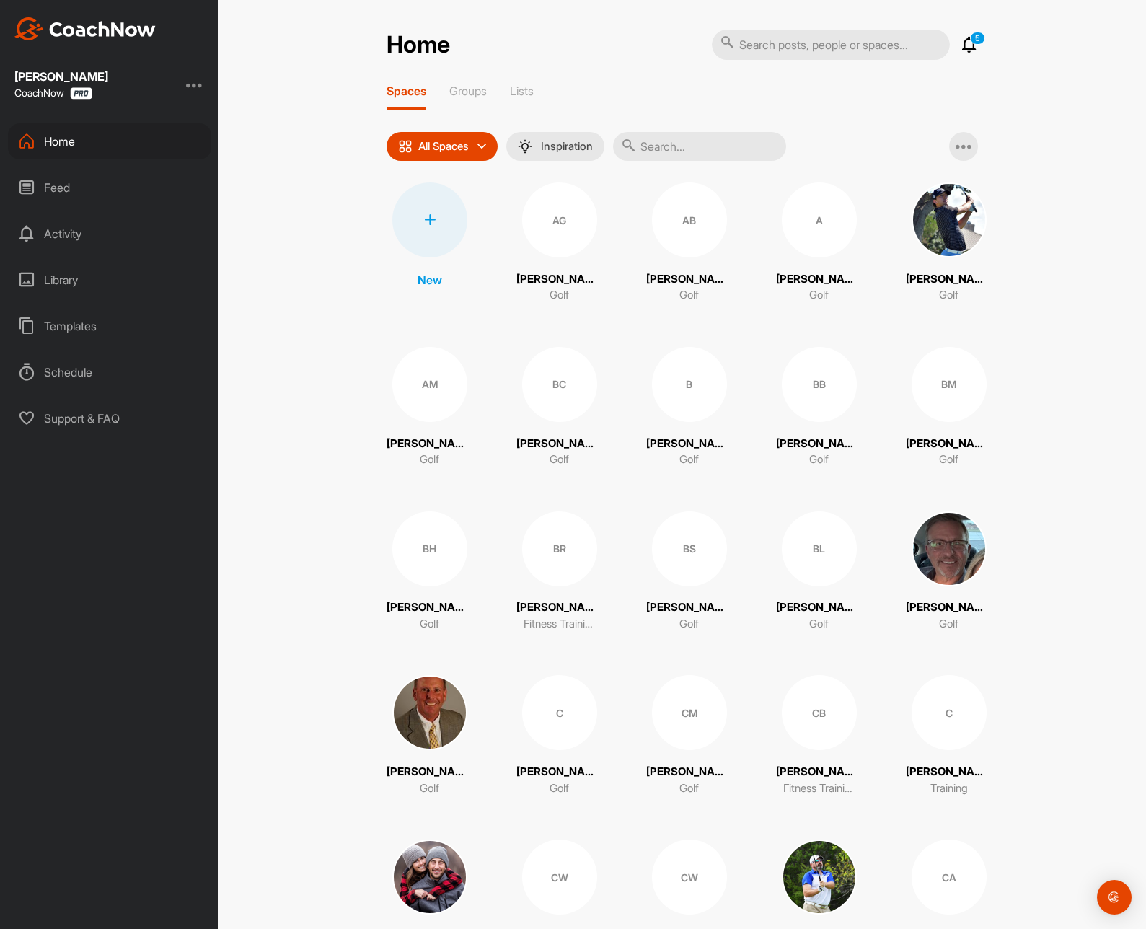
click at [547, 94] on div "Spaces Groups Lists" at bounding box center [682, 97] width 591 height 27
click at [519, 89] on p "Lists" at bounding box center [522, 91] width 24 height 14
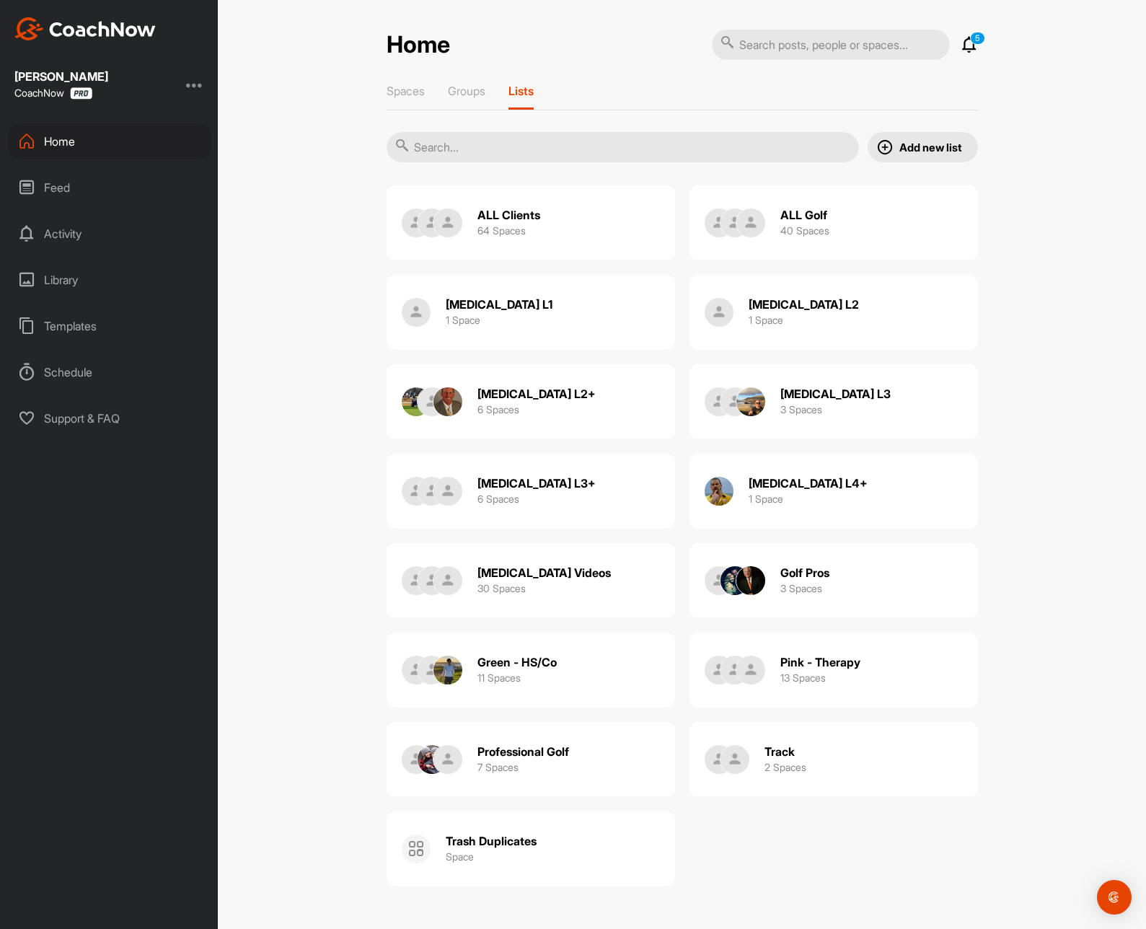
click at [859, 505] on div "[MEDICAL_DATA] L4+ 1 Space" at bounding box center [833, 491] width 288 height 75
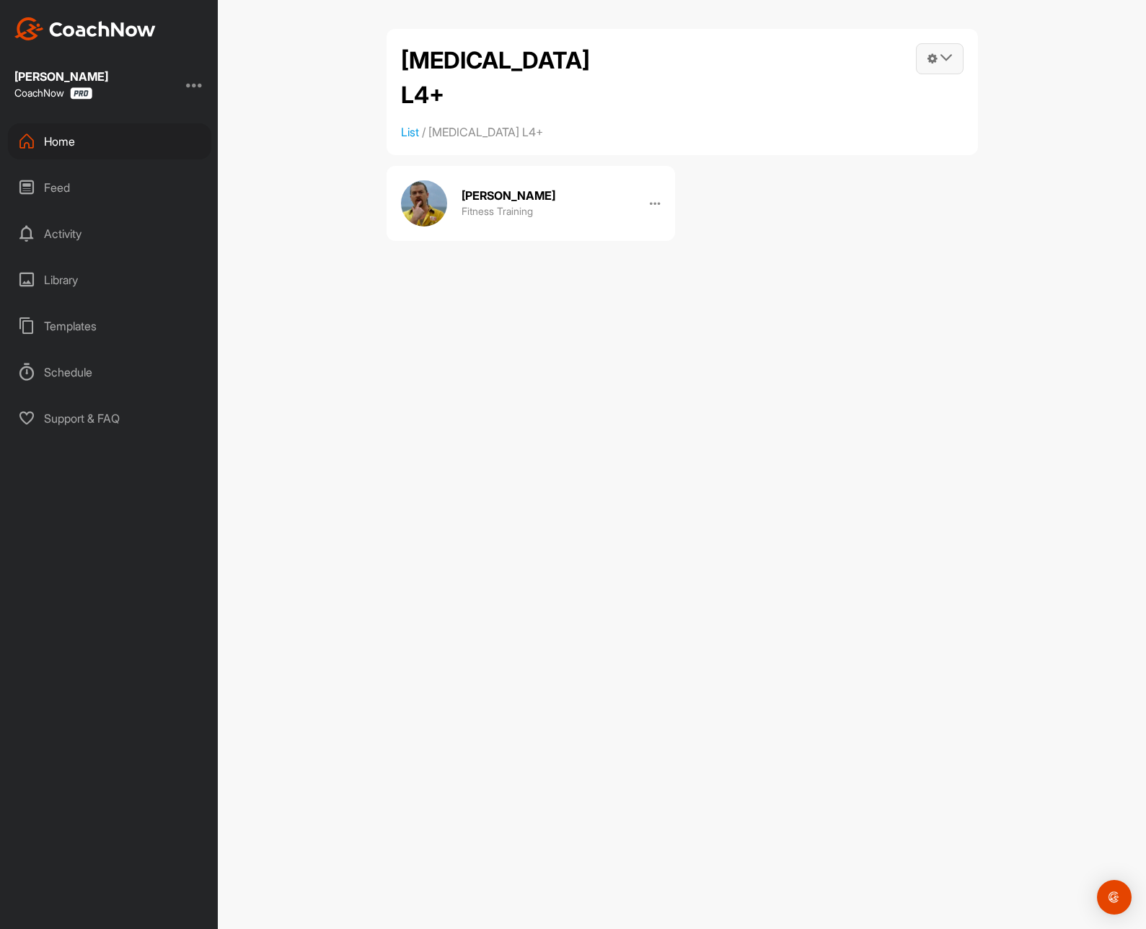
click at [932, 71] on span at bounding box center [940, 59] width 46 height 30
click at [846, 157] on link "Post into List" at bounding box center [866, 146] width 194 height 46
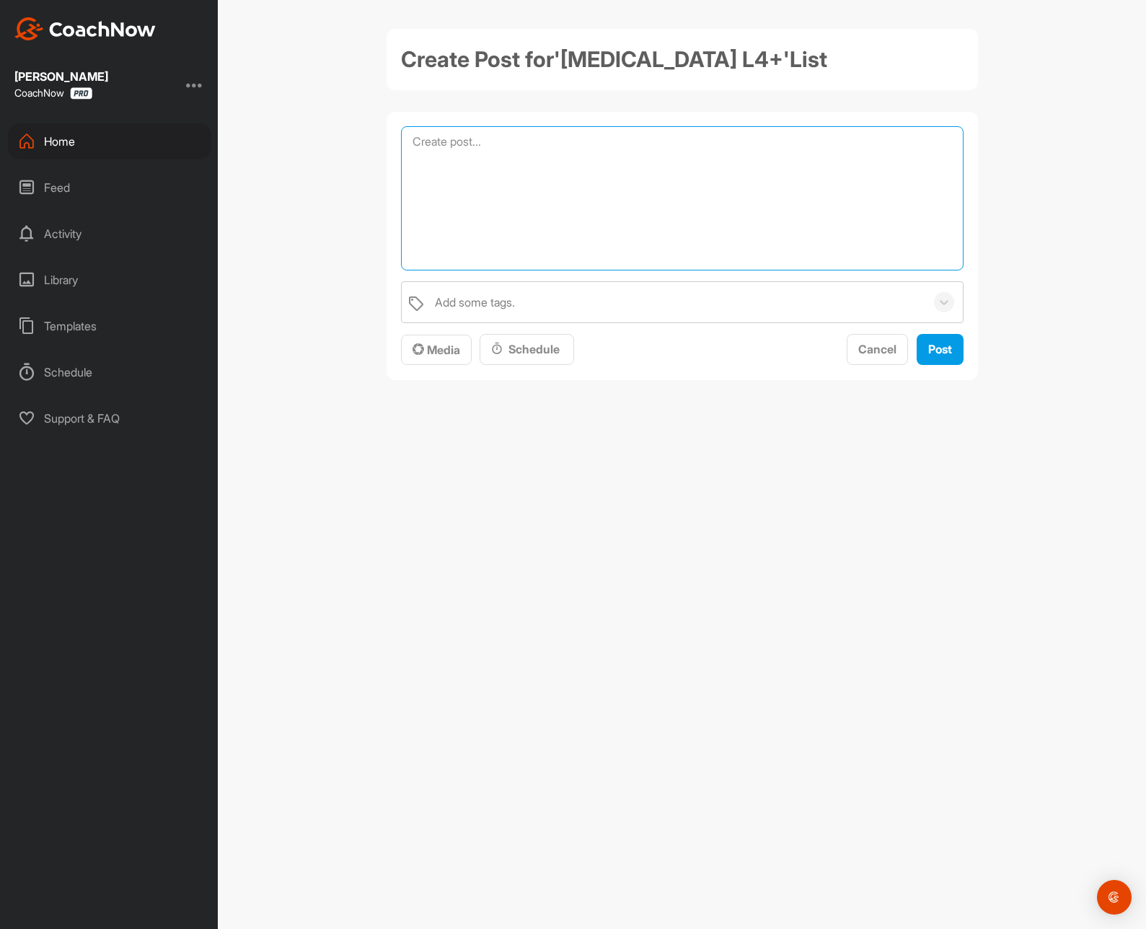
click at [708, 213] on textarea at bounding box center [682, 198] width 562 height 144
paste textarea "Here is the one page summary for this week's workouts."
type textarea "Here is the one page summary for this week's workouts."
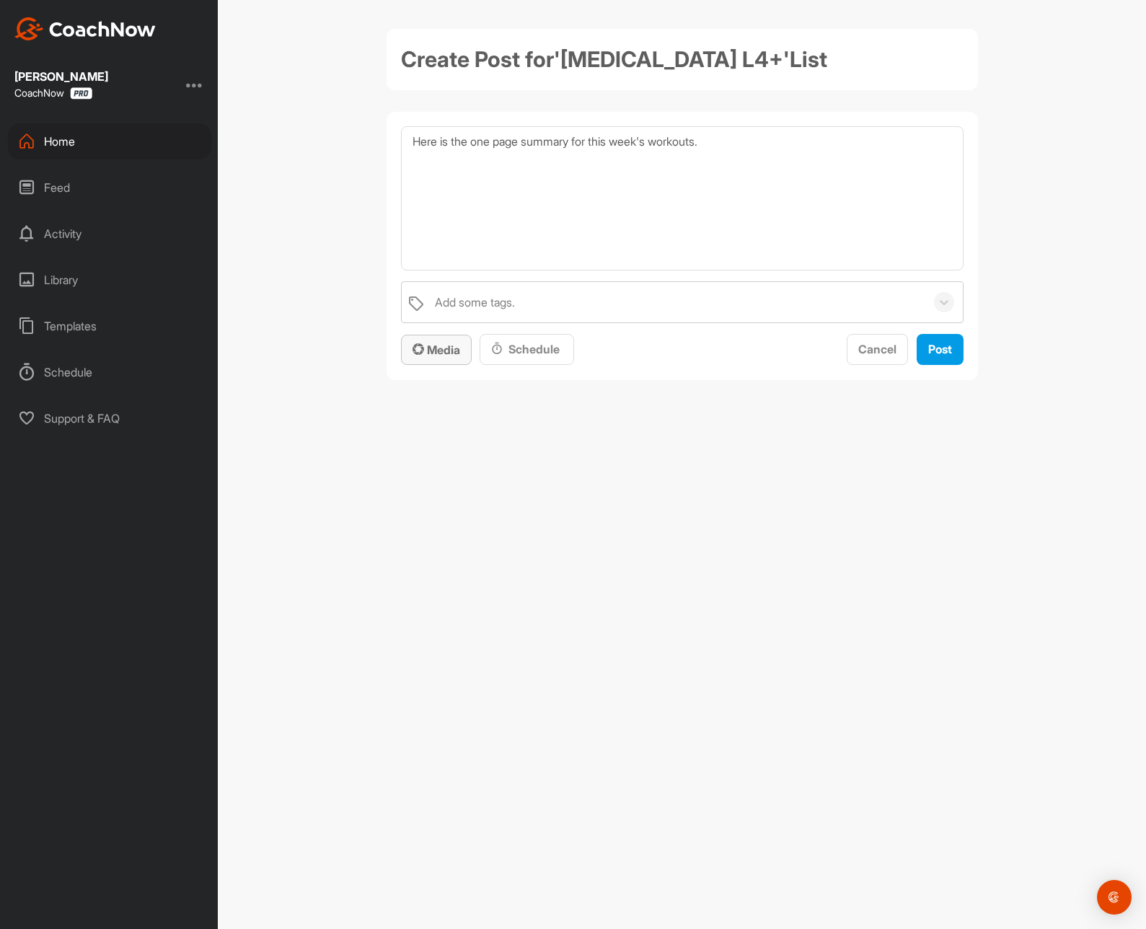
click at [416, 347] on icon "button" at bounding box center [418, 349] width 12 height 12
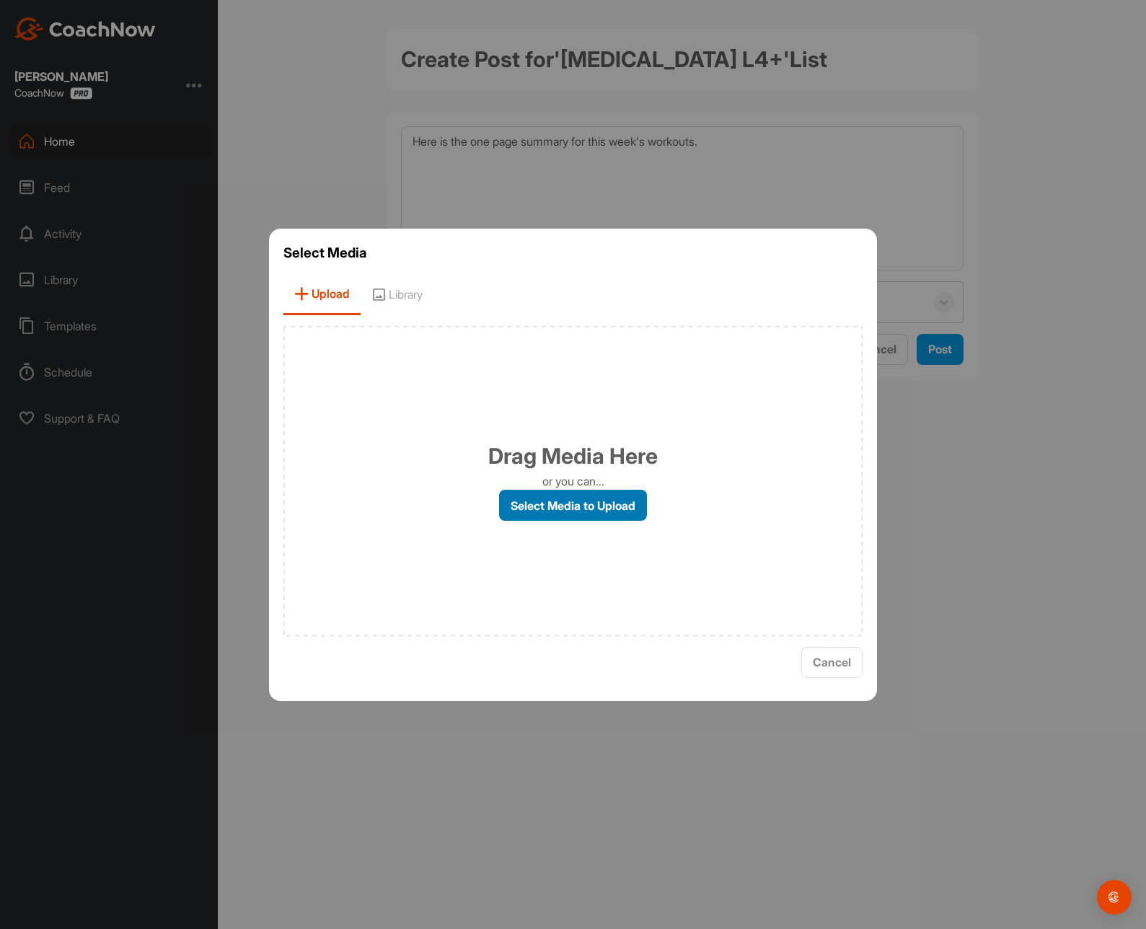
click at [615, 509] on label "Select Media to Upload" at bounding box center [573, 505] width 148 height 31
click at [0, 0] on input "Select Media to Upload" at bounding box center [0, 0] width 0 height 0
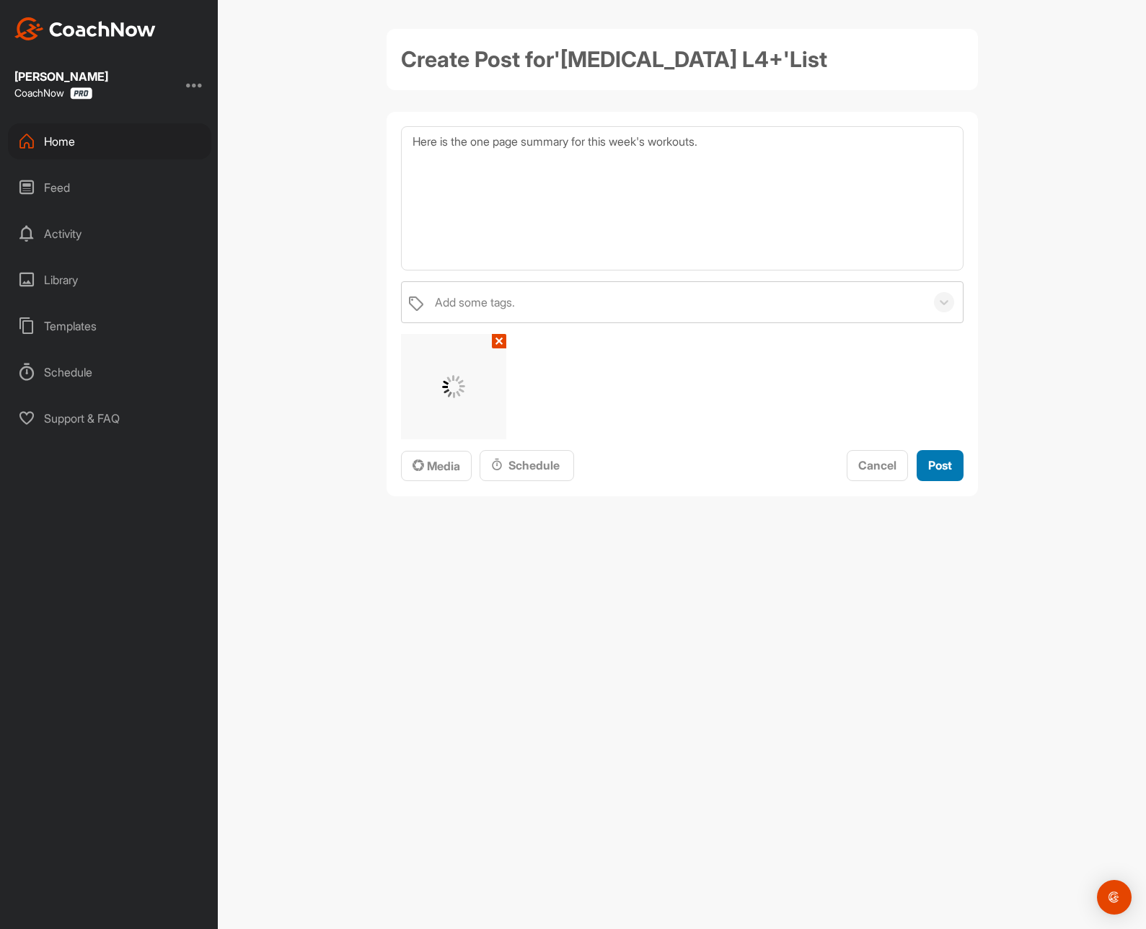
click at [943, 469] on span "Post" at bounding box center [940, 465] width 24 height 14
